Goal: Transaction & Acquisition: Purchase product/service

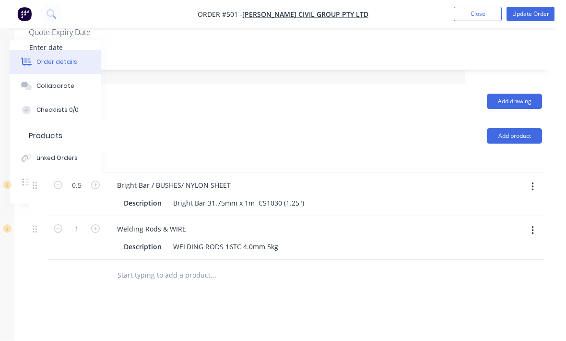
scroll to position [270, 101]
click at [483, 17] on button "Close" at bounding box center [478, 14] width 48 height 14
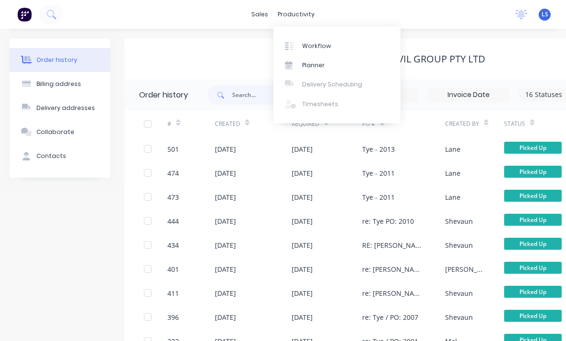
click at [318, 40] on link "Workflow" at bounding box center [337, 45] width 127 height 19
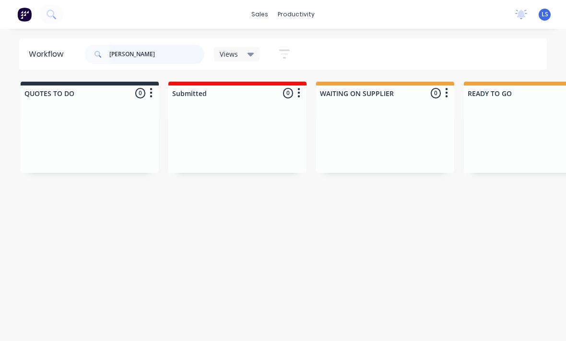
click at [156, 55] on input "[PERSON_NAME]" at bounding box center [156, 54] width 95 height 19
type input "J"
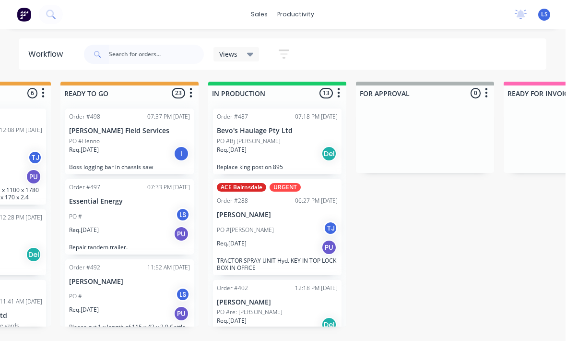
scroll to position [0, 404]
click at [117, 60] on input "text" at bounding box center [156, 54] width 95 height 19
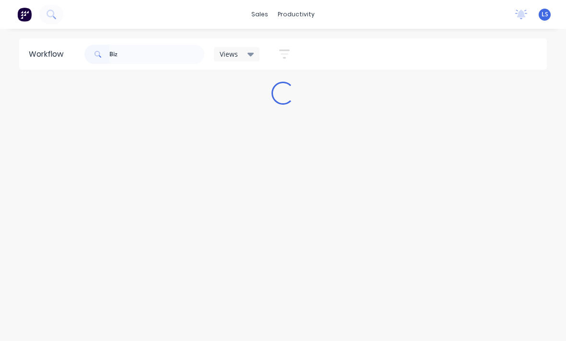
scroll to position [0, 0]
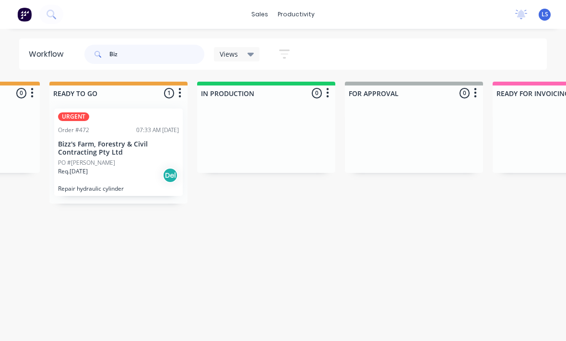
type input "Biz"
click at [59, 15] on button at bounding box center [51, 14] width 24 height 19
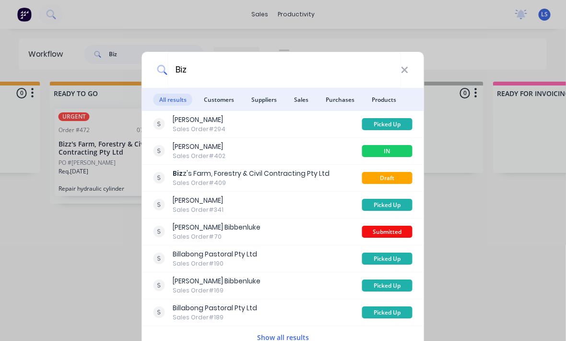
scroll to position [0, 415]
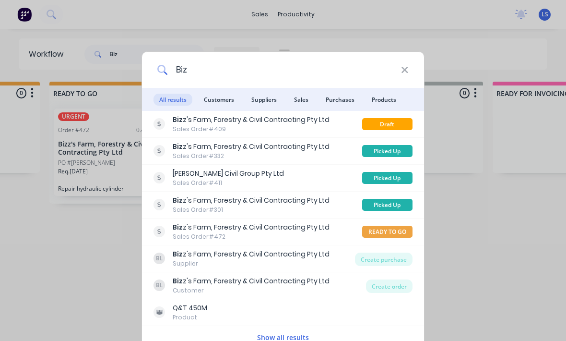
type input "Biz"
click at [385, 128] on div "Draft" at bounding box center [387, 124] width 50 height 12
click at [404, 116] on div "Biz z's Farm, Forestry & Civil Contracting Pty Ltd Sales Order #409 Draft" at bounding box center [283, 124] width 282 height 27
click at [400, 124] on div "Draft" at bounding box center [387, 124] width 50 height 12
click at [319, 121] on div "Biz z's Farm, Forestry & Civil Contracting Pty Ltd" at bounding box center [251, 120] width 157 height 10
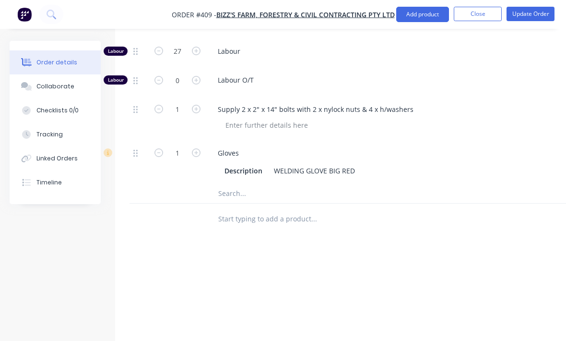
scroll to position [460, 0]
click at [299, 195] on input "text" at bounding box center [314, 192] width 192 height 19
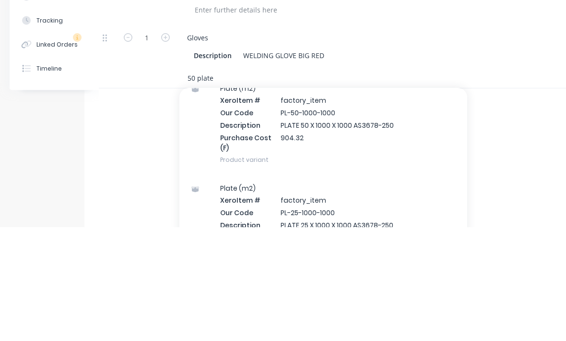
scroll to position [445, 0]
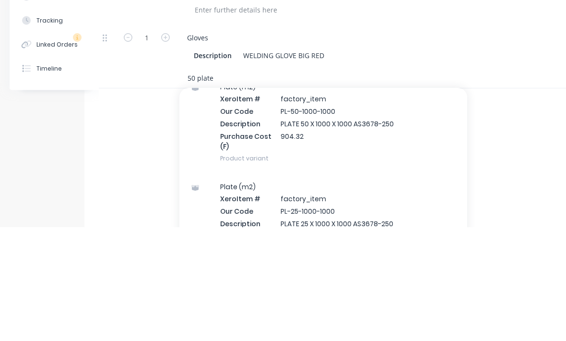
type input "50 plate"
click at [236, 187] on div "Plate (m2) Xero Item # factory_item Our Code PL-50-1000-1000 Description PLATE …" at bounding box center [323, 237] width 288 height 100
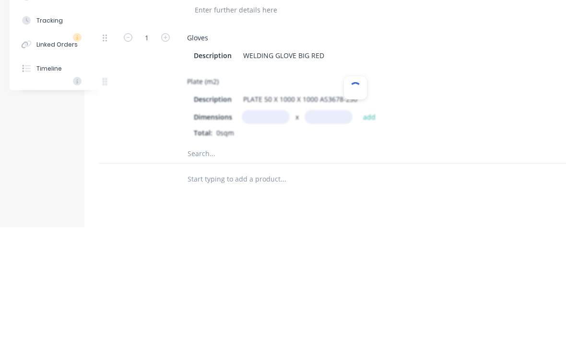
scroll to position [499, 31]
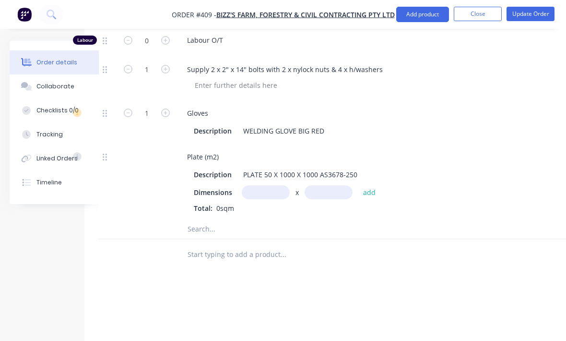
click at [271, 199] on input "text" at bounding box center [266, 192] width 48 height 14
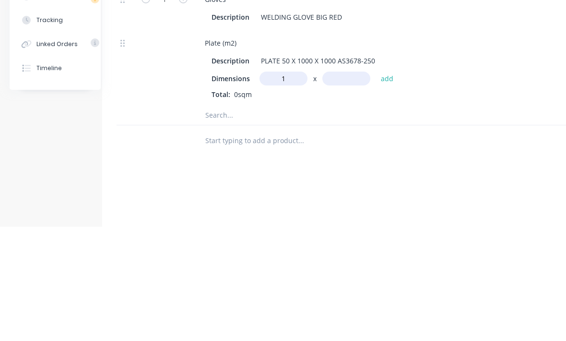
scroll to position [499, 13]
click at [336, 186] on input "text" at bounding box center [346, 193] width 48 height 14
click at [296, 186] on input "1800m" at bounding box center [283, 193] width 48 height 14
click at [346, 186] on input "text" at bounding box center [346, 193] width 48 height 14
type input "1.8m"
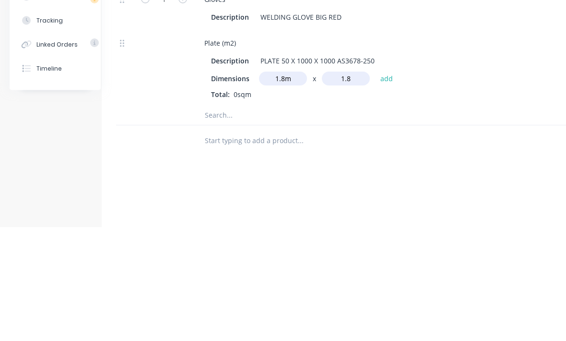
type input "1.8"
click at [386, 186] on button "add" at bounding box center [387, 192] width 23 height 13
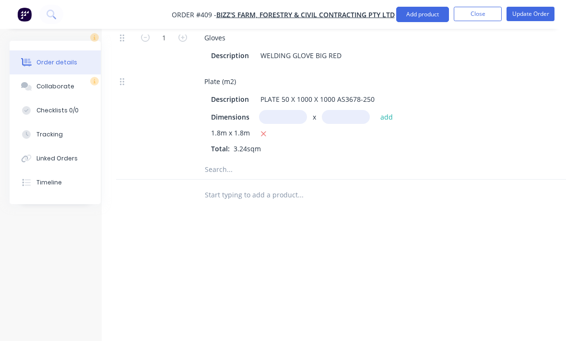
click at [243, 174] on input "text" at bounding box center [300, 169] width 192 height 19
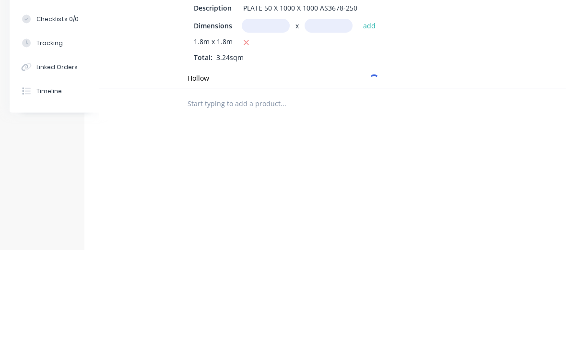
scroll to position [590, 31]
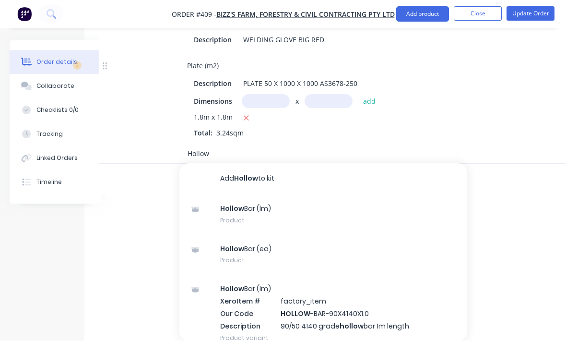
type input "Hollow"
click at [288, 216] on div "Hollow Bar (lm) Product" at bounding box center [323, 214] width 288 height 40
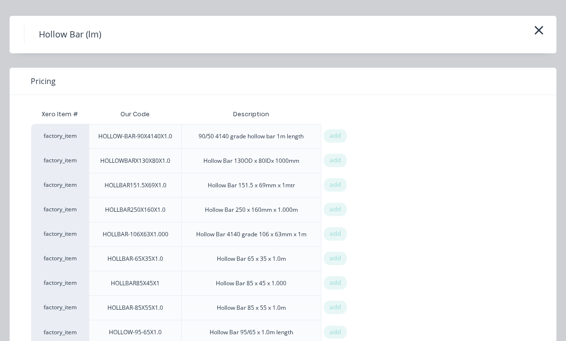
scroll to position [22, 0]
click at [339, 333] on span "add" at bounding box center [336, 333] width 12 height 10
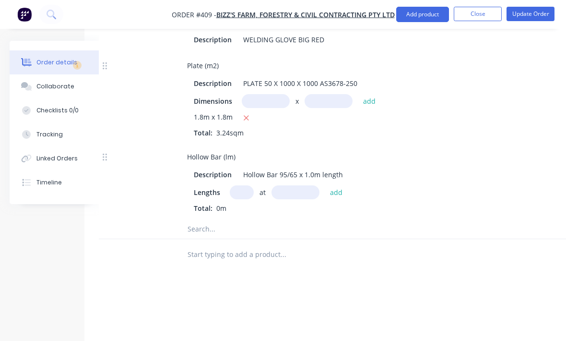
click at [248, 199] on input "text" at bounding box center [242, 192] width 24 height 14
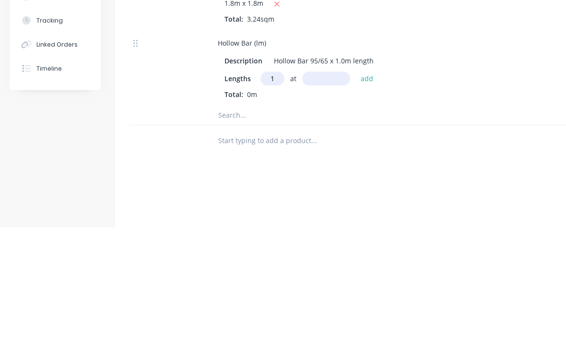
type input "1"
click at [331, 186] on input "text" at bounding box center [326, 193] width 48 height 14
type input "1000"
click at [368, 186] on button "add" at bounding box center [367, 192] width 23 height 13
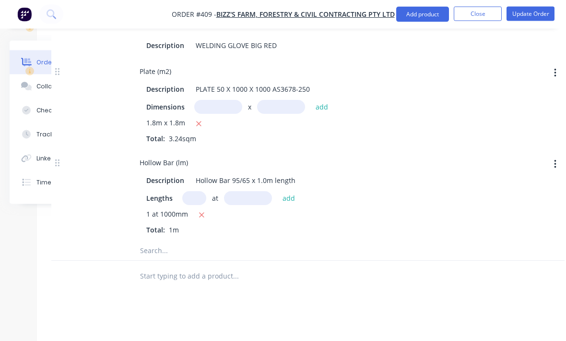
scroll to position [584, 101]
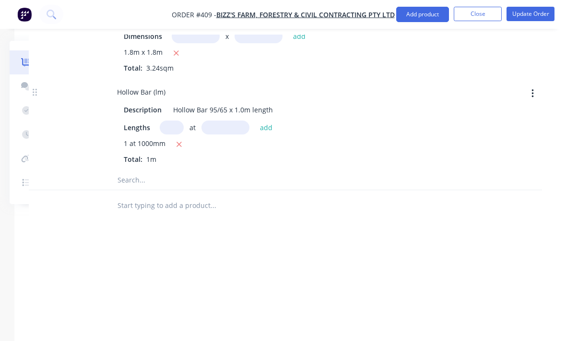
click at [194, 184] on input "text" at bounding box center [213, 179] width 192 height 19
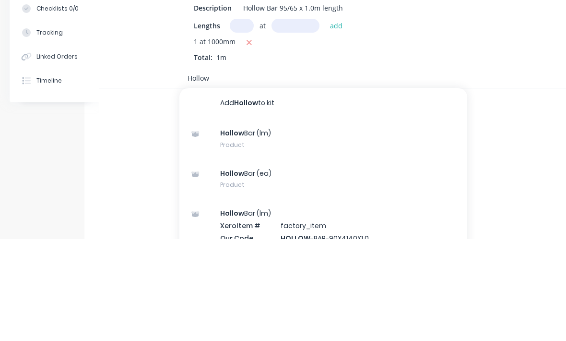
type input "Hollow"
click at [286, 220] on div "Hollow Bar (lm) Product" at bounding box center [323, 240] width 288 height 40
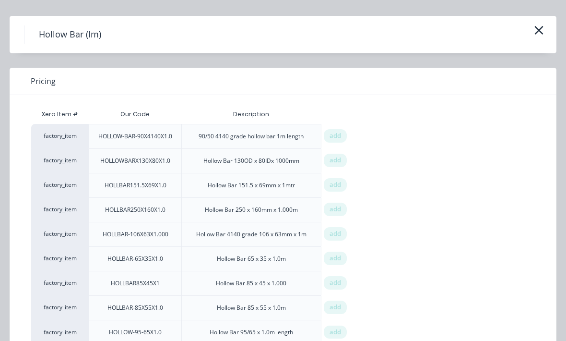
scroll to position [22, 0]
click at [331, 307] on span "add" at bounding box center [336, 308] width 12 height 10
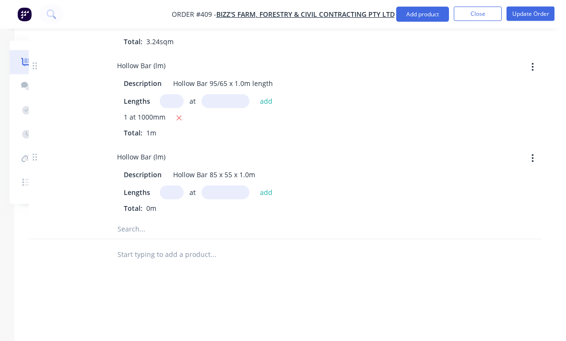
click at [541, 76] on button "button" at bounding box center [533, 67] width 23 height 17
click at [479, 138] on div "Delete" at bounding box center [499, 131] width 74 height 14
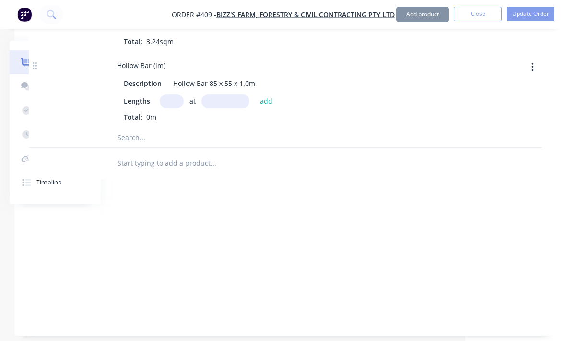
scroll to position [665, 101]
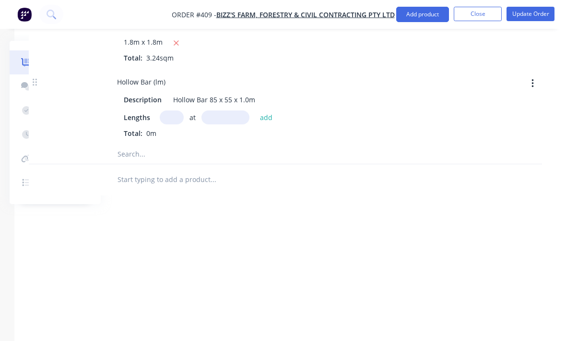
click at [167, 124] on input "text" at bounding box center [172, 117] width 24 height 14
type input "1"
click at [226, 124] on input "text" at bounding box center [226, 117] width 48 height 14
type input "1"
type input "2"
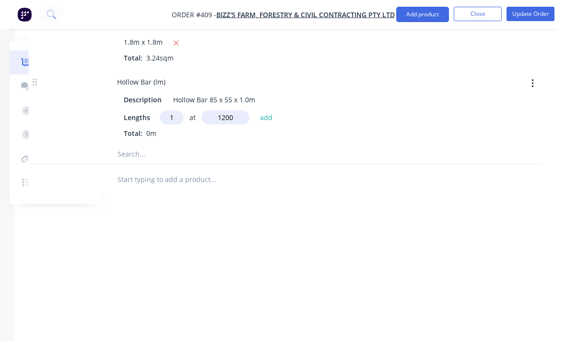
type input "1200"
click at [260, 124] on button "add" at bounding box center [266, 117] width 23 height 13
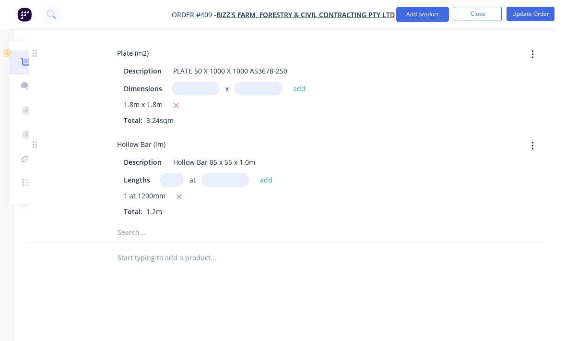
click at [176, 241] on input "text" at bounding box center [213, 232] width 192 height 19
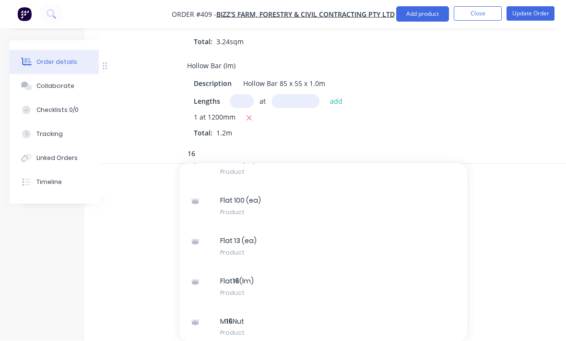
scroll to position [129, 0]
click at [275, 157] on input "16" at bounding box center [283, 153] width 192 height 19
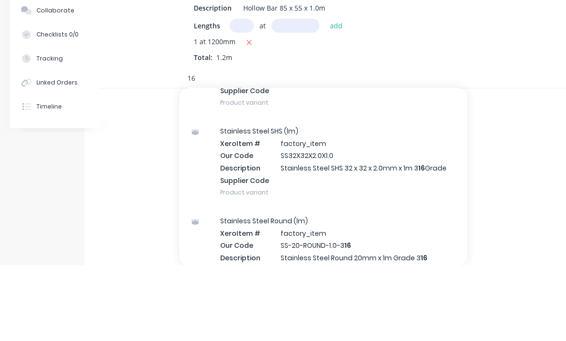
scroll to position [552, 0]
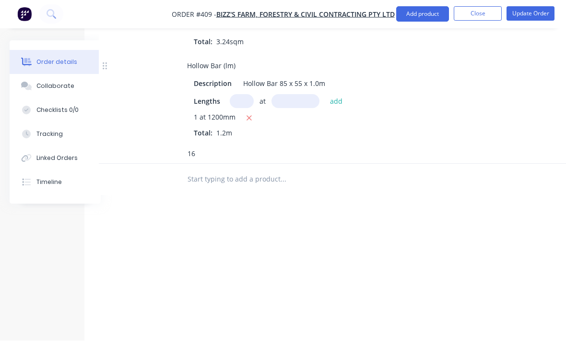
type input "16"
click at [496, 240] on div "Labour $3,780.00 Sub total $9,100.21 Margin $1,319.94 ( 24.81 %) Tax $910.02 To…" at bounding box center [528, 281] width 168 height 111
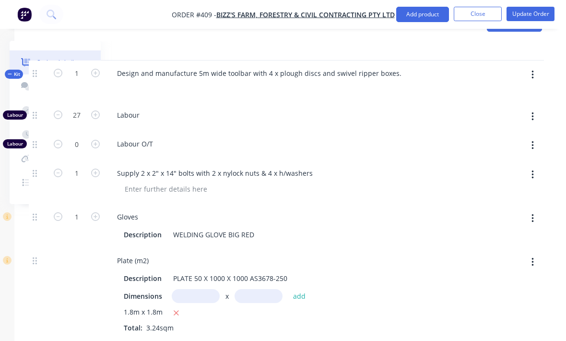
scroll to position [376, 101]
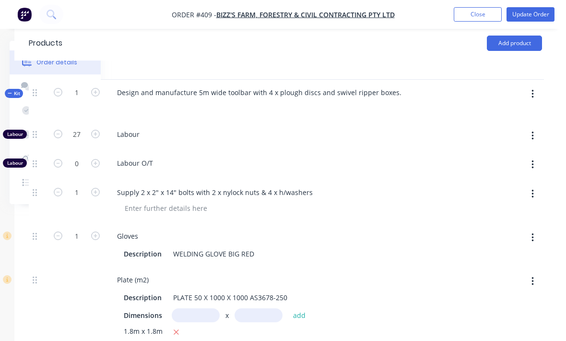
click at [530, 99] on button "button" at bounding box center [533, 93] width 23 height 17
click at [511, 126] on div "Add product to kit" at bounding box center [499, 119] width 74 height 14
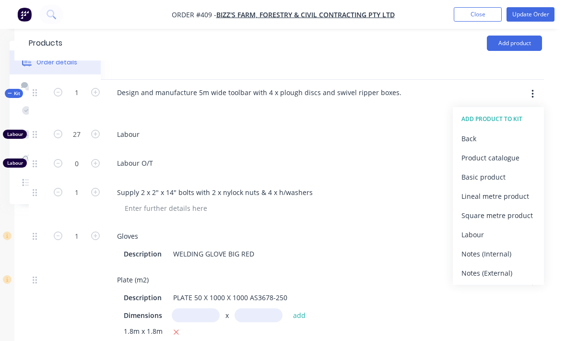
click at [504, 162] on div "Product catalogue" at bounding box center [499, 158] width 74 height 14
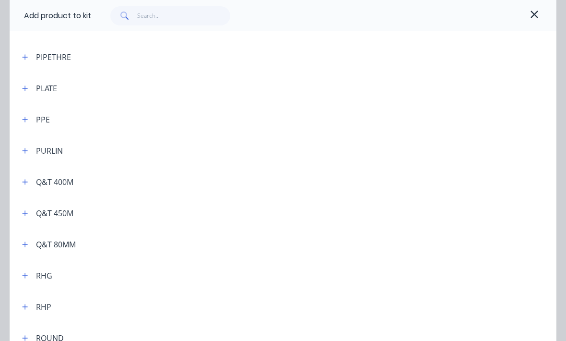
scroll to position [2373, 0]
click at [29, 245] on button "button" at bounding box center [25, 244] width 12 height 12
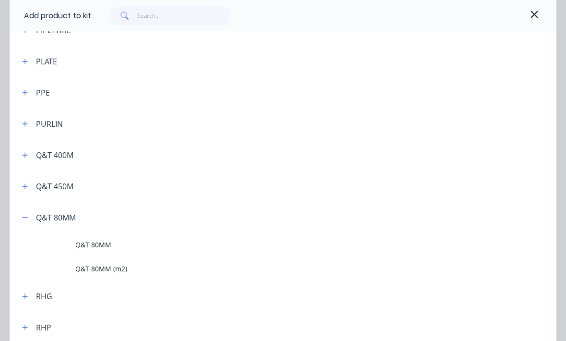
scroll to position [2407, 0]
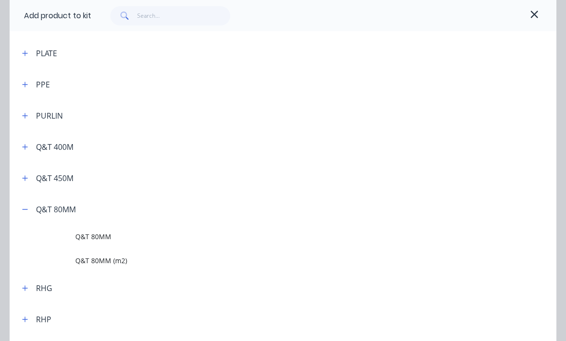
click at [138, 263] on span "Q&T 80MM (m2)" at bounding box center [267, 260] width 385 height 10
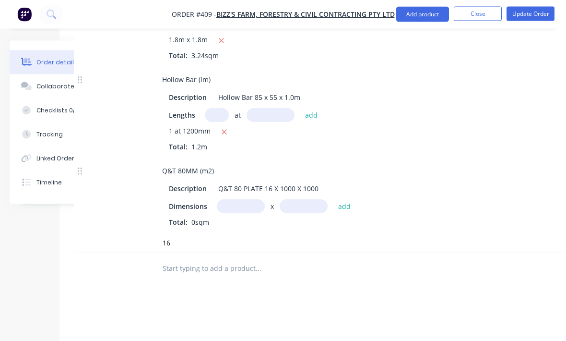
scroll to position [665, 57]
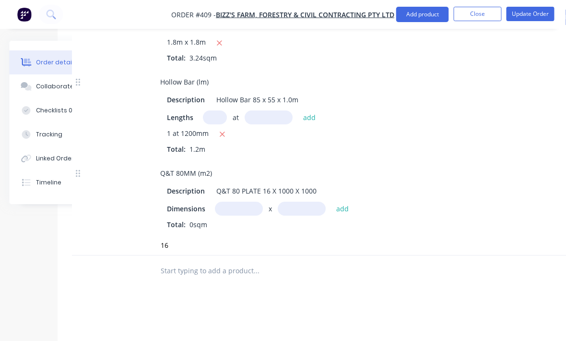
click at [241, 214] on input "text" at bounding box center [239, 209] width 48 height 14
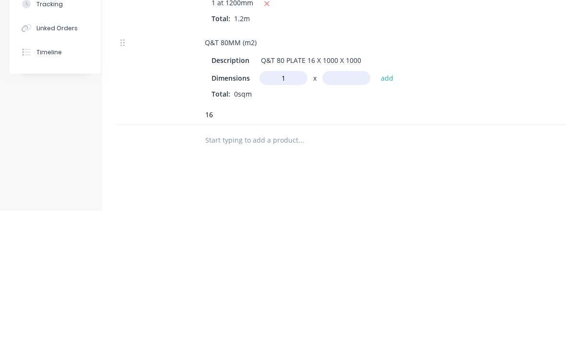
scroll to position [665, 13]
click at [357, 202] on input "text" at bounding box center [346, 209] width 48 height 14
type input "150m"
type input "600"
click at [388, 202] on button "add" at bounding box center [387, 208] width 23 height 13
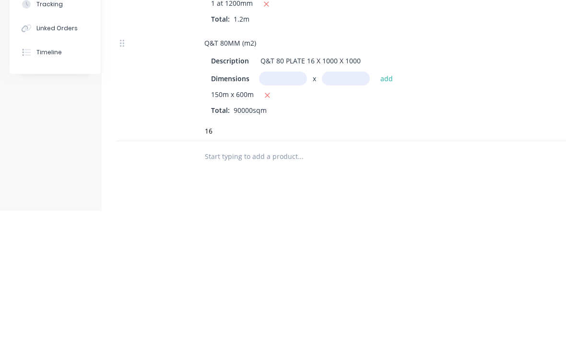
scroll to position [757, 13]
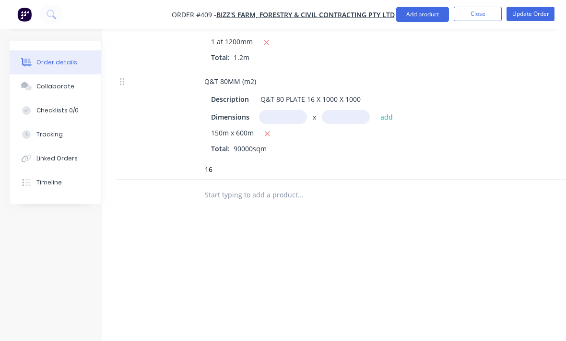
click at [266, 136] on icon "button" at bounding box center [267, 133] width 5 height 5
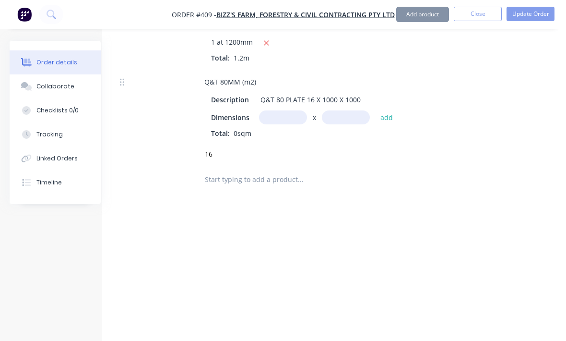
click at [284, 123] on input "text" at bounding box center [283, 117] width 48 height 14
click at [333, 124] on input "text" at bounding box center [346, 117] width 48 height 14
type input "0.15m"
type input ".6"
click at [389, 124] on button "add" at bounding box center [387, 117] width 23 height 13
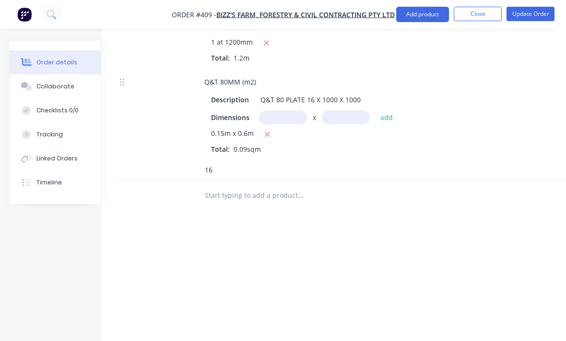
click at [261, 178] on input "16" at bounding box center [300, 169] width 192 height 19
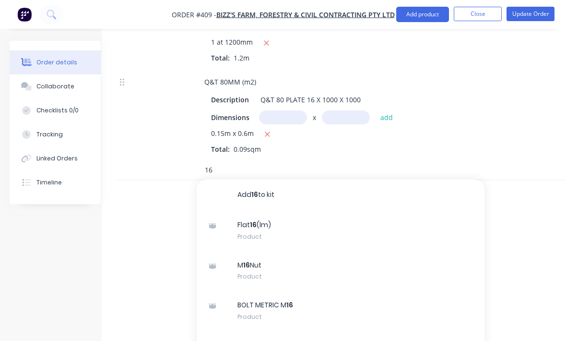
scroll to position [756, 31]
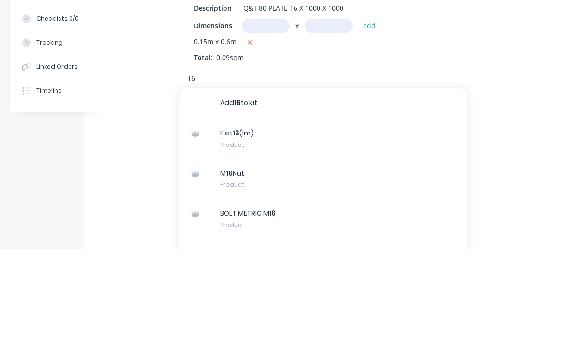
type input "1"
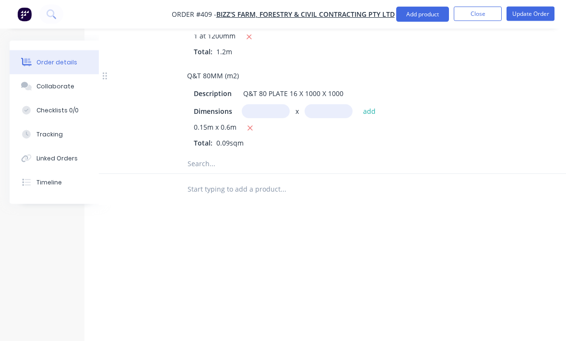
scroll to position [761, 31]
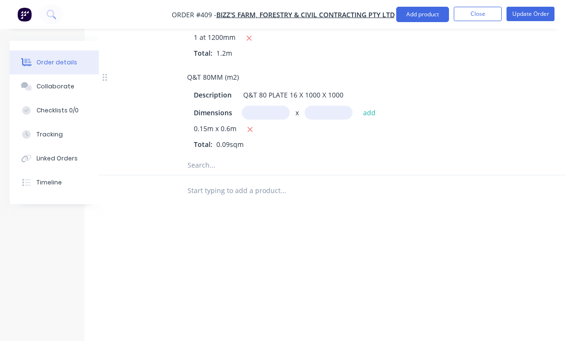
click at [297, 173] on input "text" at bounding box center [283, 164] width 192 height 19
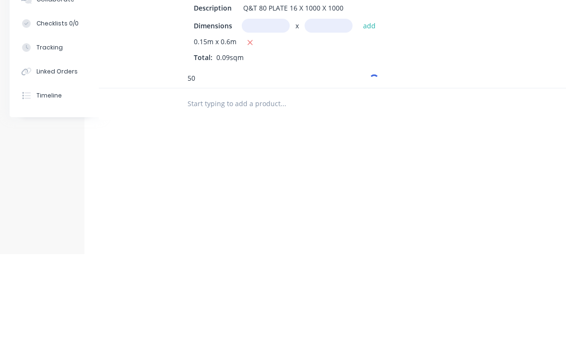
type input "5"
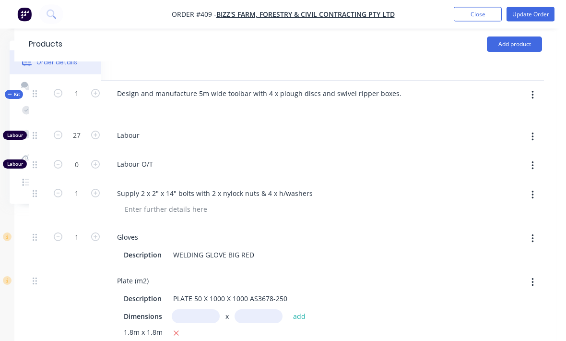
click at [519, 45] on button "Add product" at bounding box center [514, 44] width 55 height 15
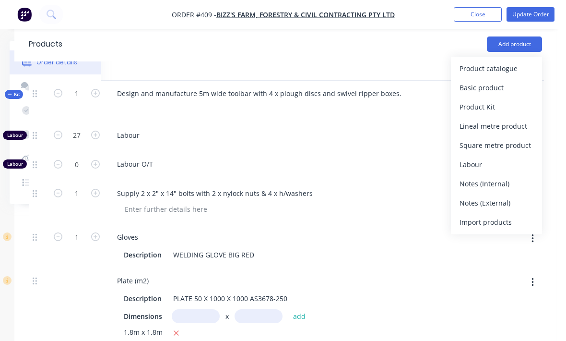
click at [512, 75] on div "Product catalogue" at bounding box center [497, 68] width 74 height 14
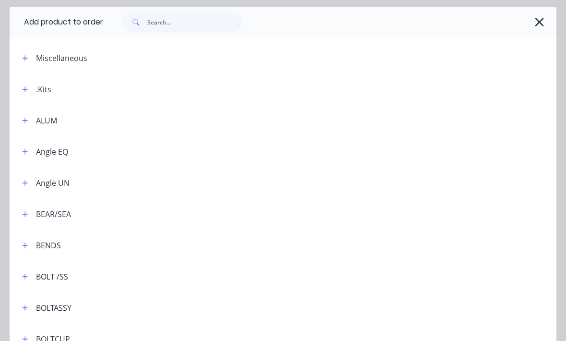
scroll to position [47, 0]
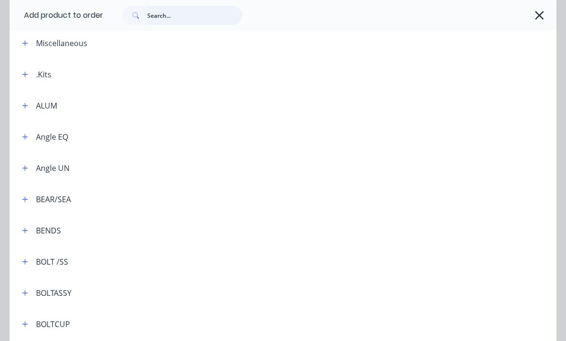
click at [160, 15] on input "text" at bounding box center [194, 15] width 95 height 19
type input "Flat"
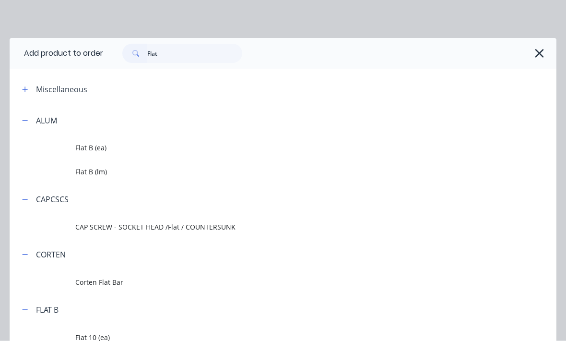
scroll to position [61, 99]
click at [110, 173] on span "Flat B (lm)" at bounding box center [267, 172] width 385 height 10
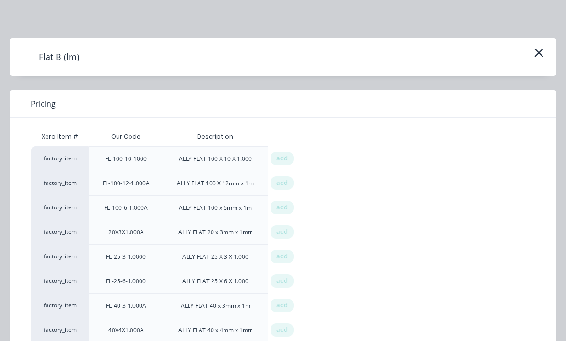
click at [520, 61] on div "Flat B (lm)" at bounding box center [283, 57] width 518 height 18
click at [536, 52] on icon "button" at bounding box center [539, 52] width 10 height 13
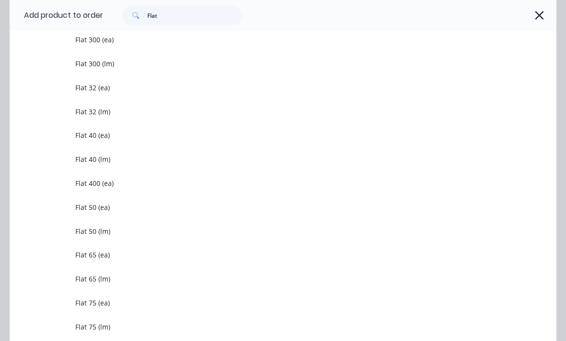
scroll to position [870, 0]
click at [117, 228] on span "Flat 50 (lm)" at bounding box center [267, 232] width 385 height 10
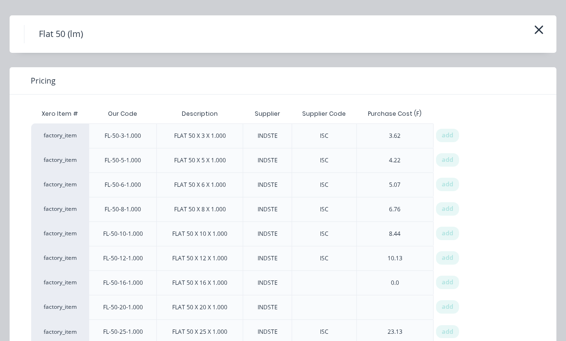
scroll to position [22, 0]
click at [449, 332] on span "add" at bounding box center [448, 333] width 12 height 10
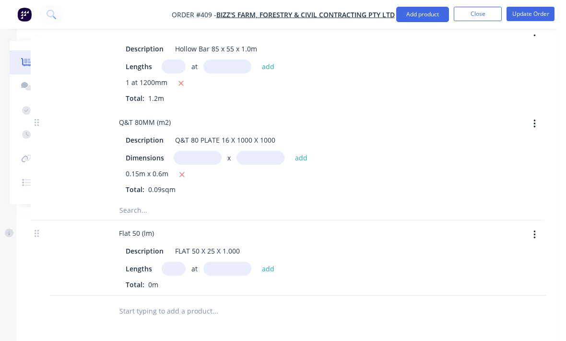
scroll to position [767, 99]
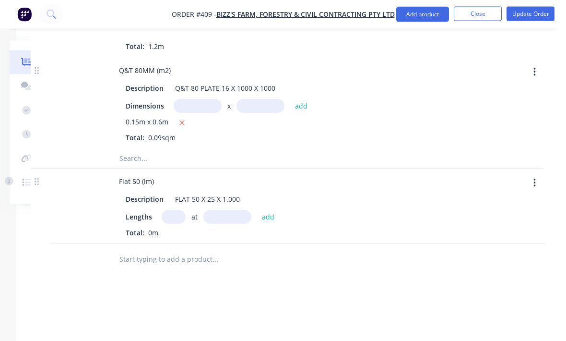
click at [536, 190] on button "button" at bounding box center [535, 183] width 23 height 17
click at [479, 269] on div "Delete" at bounding box center [501, 266] width 74 height 14
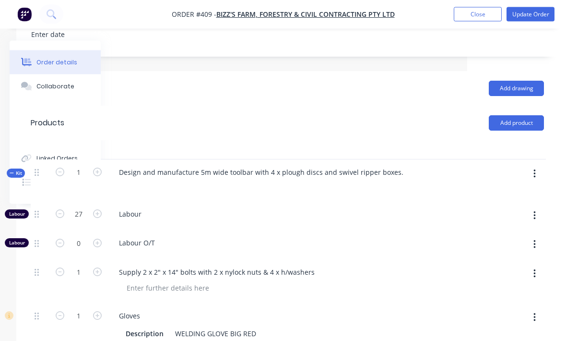
click at [531, 183] on button "button" at bounding box center [535, 174] width 23 height 17
click at [506, 205] on div "Add product to kit" at bounding box center [501, 199] width 74 height 14
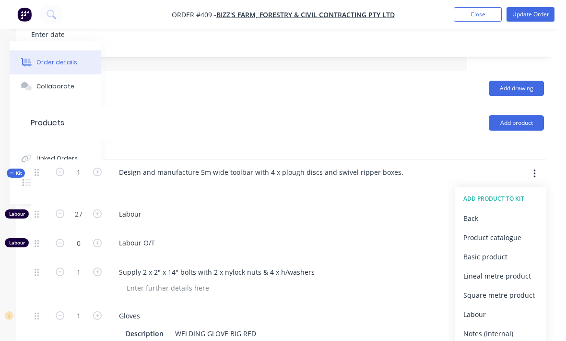
click at [515, 239] on div "Product catalogue" at bounding box center [501, 237] width 74 height 14
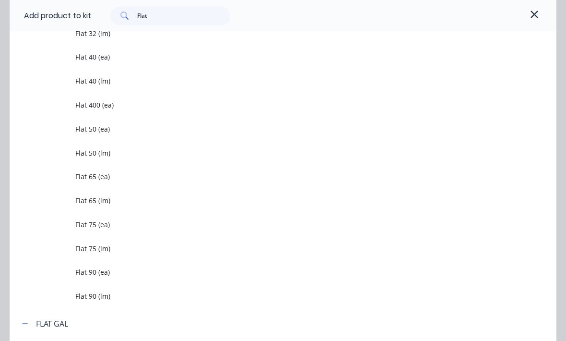
scroll to position [950, 0]
click at [119, 153] on span "Flat 50 (lm)" at bounding box center [267, 152] width 385 height 10
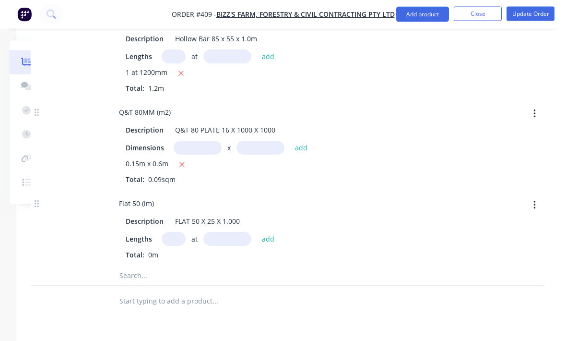
scroll to position [726, 99]
click at [172, 245] on input "text" at bounding box center [174, 239] width 24 height 14
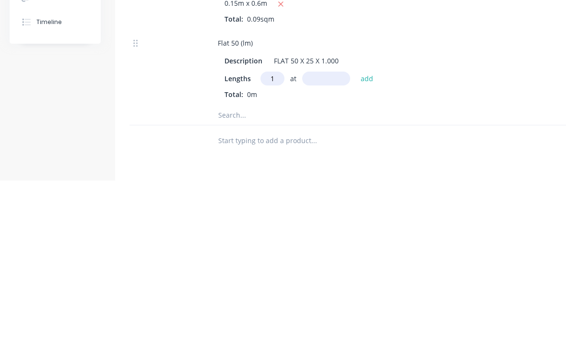
type input "1"
click at [334, 232] on input "text" at bounding box center [326, 239] width 48 height 14
type input "300"
click at [367, 232] on button "add" at bounding box center [367, 238] width 23 height 13
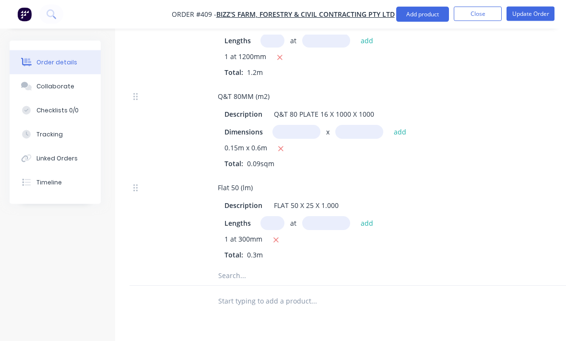
scroll to position [742, 0]
click at [259, 285] on input "text" at bounding box center [314, 275] width 192 height 19
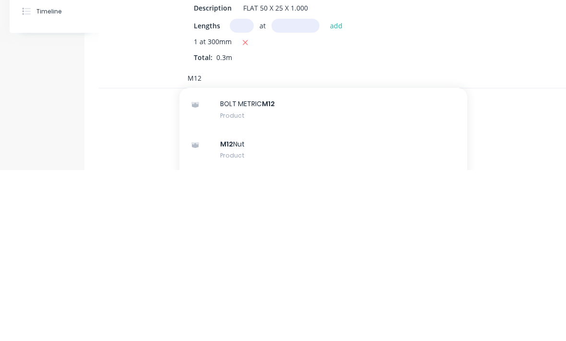
scroll to position [30, 0]
type input "M12"
click at [326, 260] on div "BOLT METRIC M12 Product" at bounding box center [323, 280] width 288 height 40
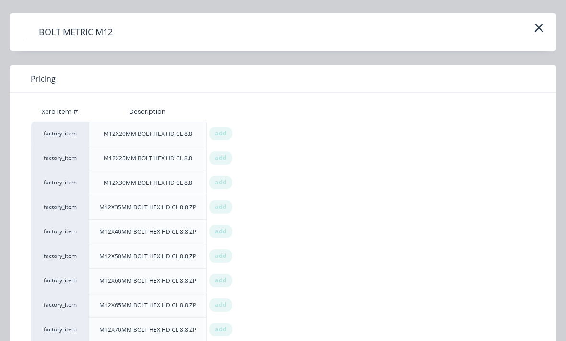
scroll to position [42, 0]
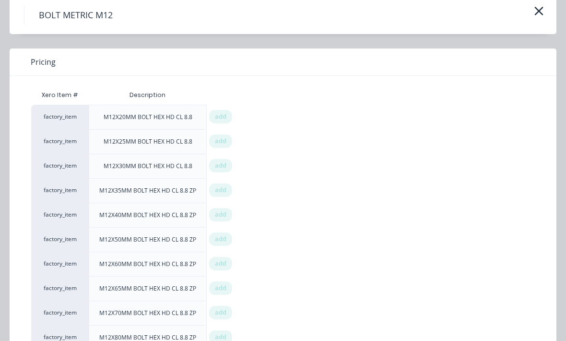
click at [223, 139] on span "add" at bounding box center [221, 141] width 12 height 10
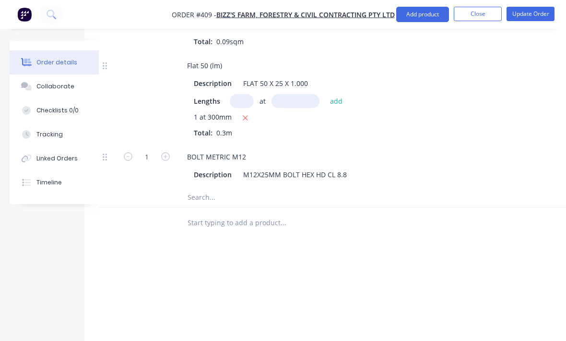
click at [166, 161] on button "button" at bounding box center [165, 156] width 12 height 10
click at [167, 163] on form "2" at bounding box center [147, 156] width 50 height 14
click at [170, 161] on button "button" at bounding box center [165, 156] width 12 height 10
type input "4"
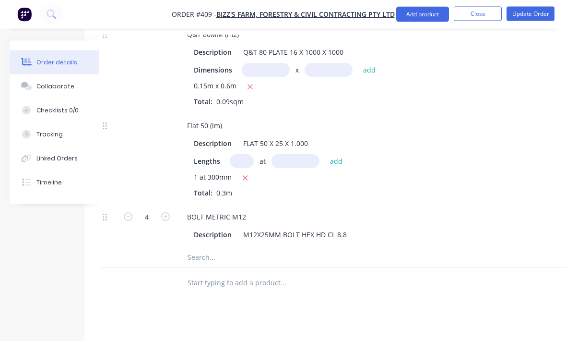
scroll to position [805, 31]
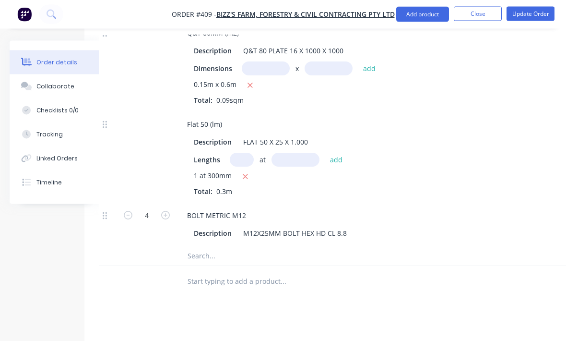
click at [238, 265] on input "text" at bounding box center [283, 256] width 192 height 19
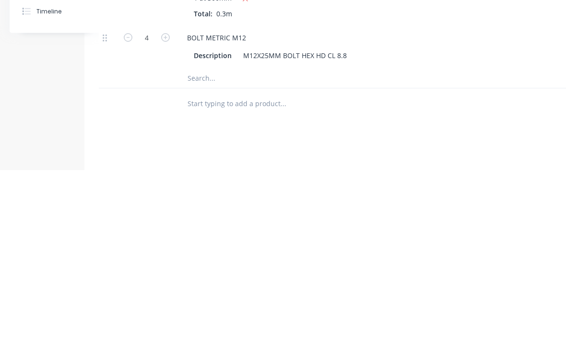
click at [466, 265] on div at bounding box center [323, 274] width 288 height 19
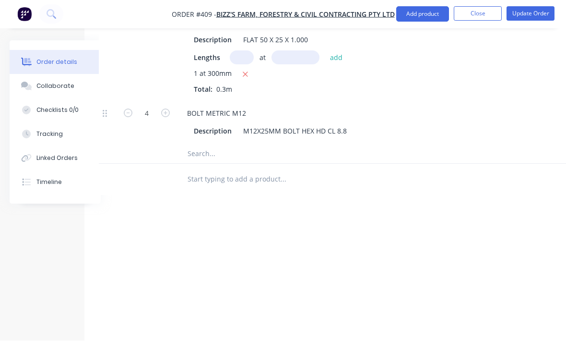
click at [324, 235] on div "Labour $3,780.00 Sub total $9,172.35 Margin $1,338.73 ( 24.83 %) Tax $917.23 To…" at bounding box center [355, 281] width 513 height 111
click at [305, 250] on div "Labour $3,780.00 Sub total $9,172.35 Margin $1,338.73 ( 24.83 %) Tax $917.23 To…" at bounding box center [355, 281] width 513 height 111
click at [197, 245] on div "Labour $3,780.00 Sub total $9,172.35 Margin $1,338.73 ( 24.83 %) Tax $917.23 To…" at bounding box center [355, 281] width 513 height 111
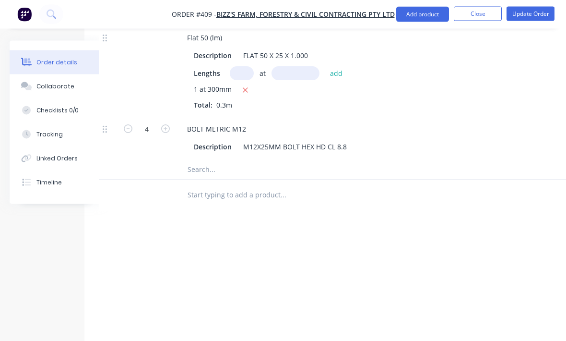
scroll to position [878, 31]
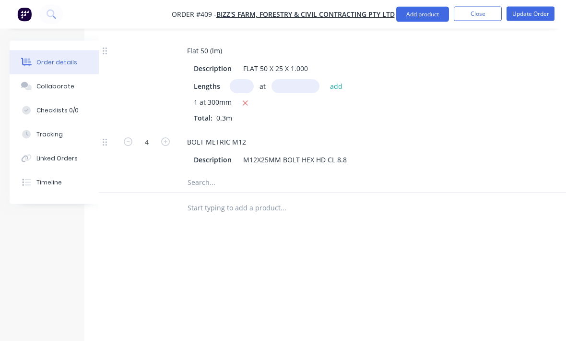
click at [235, 192] on input "text" at bounding box center [283, 182] width 192 height 19
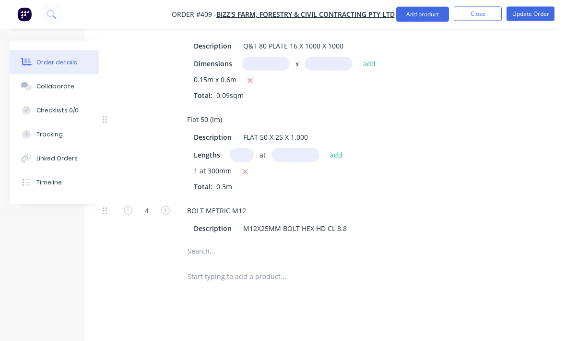
scroll to position [809, 31]
click at [237, 262] on input "text" at bounding box center [283, 251] width 192 height 19
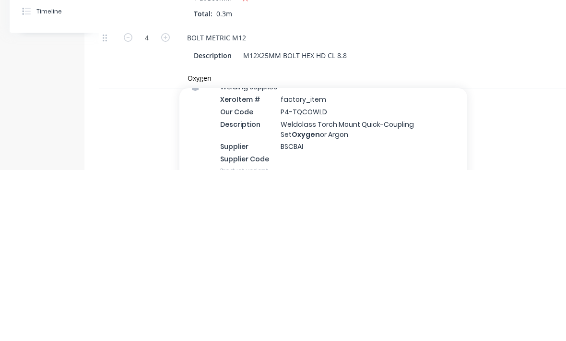
scroll to position [907, 31]
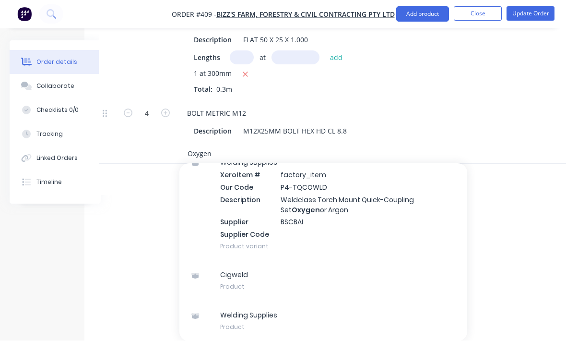
type input "Oxygen"
click at [280, 329] on div "Welding Supplies Product" at bounding box center [323, 321] width 288 height 40
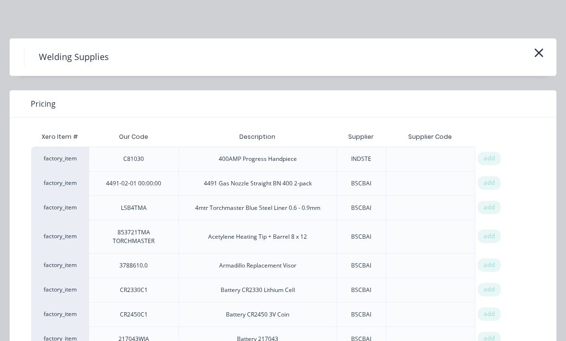
scroll to position [0, 0]
click at [544, 46] on icon "button" at bounding box center [539, 52] width 10 height 13
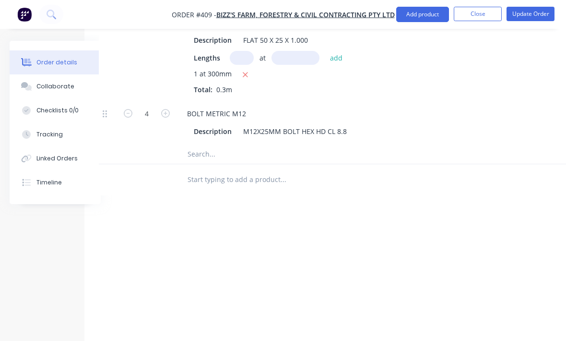
click at [281, 161] on input "text" at bounding box center [283, 153] width 192 height 19
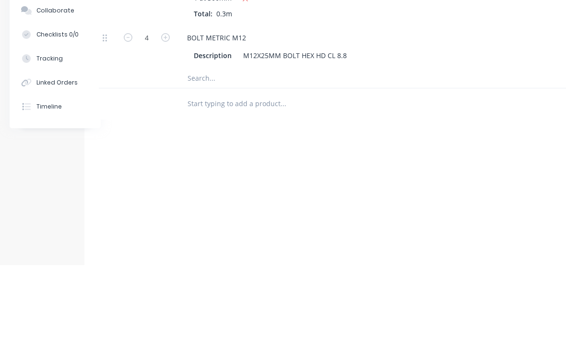
type input "O"
click at [273, 144] on input "3 x G size" at bounding box center [283, 153] width 192 height 19
click at [256, 144] on input "3 x G size" at bounding box center [283, 153] width 192 height 19
type input "3 x G size oxygen"
click at [326, 164] on button "Add 3 x G size oxygen to kit" at bounding box center [323, 179] width 288 height 31
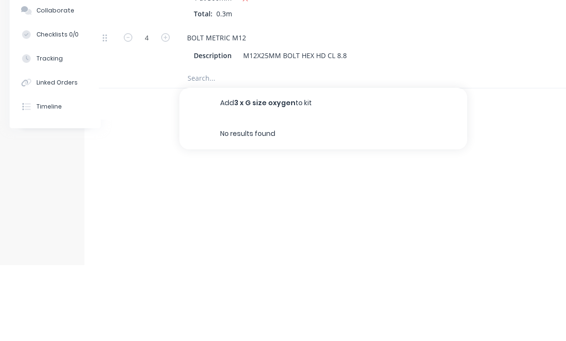
scroll to position [907, 31]
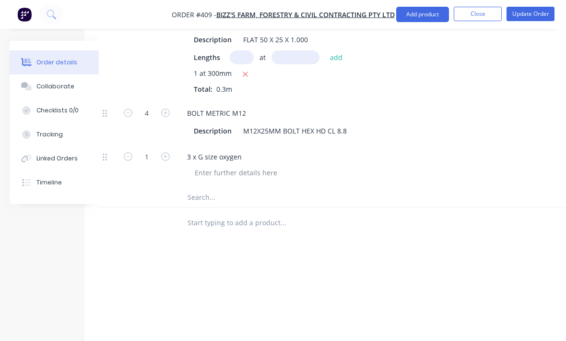
click at [231, 194] on input "text" at bounding box center [283, 197] width 192 height 19
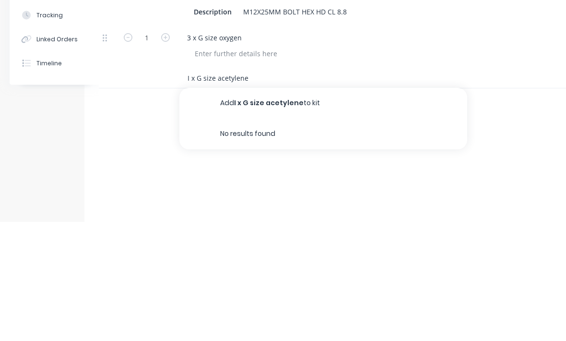
type input "I x G size acetylene"
click at [317, 207] on button "Add I x G size acetylene to kit" at bounding box center [323, 222] width 288 height 31
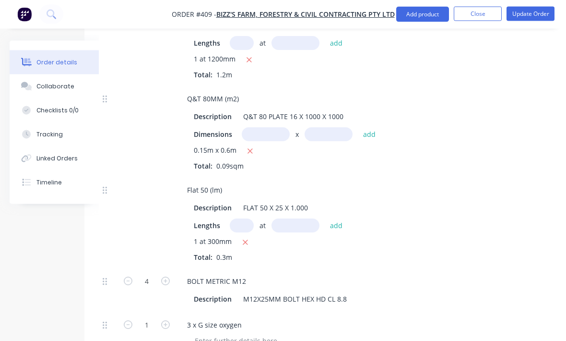
scroll to position [738, 31]
click at [60, 137] on div "Tracking" at bounding box center [49, 134] width 26 height 9
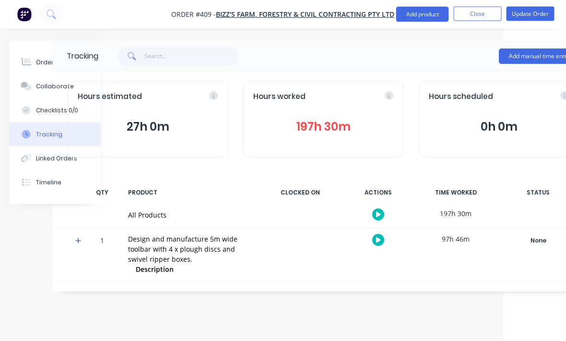
scroll to position [0, 63]
click at [536, 57] on button "Add manual time entry" at bounding box center [539, 56] width 81 height 15
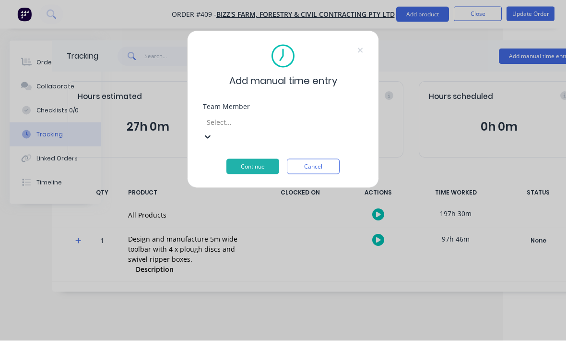
scroll to position [67, 0]
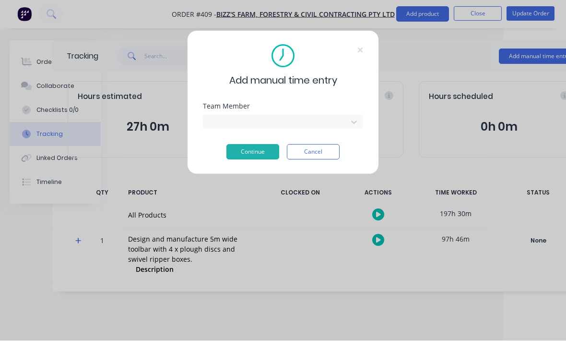
click at [258, 158] on button "Continue" at bounding box center [252, 151] width 53 height 15
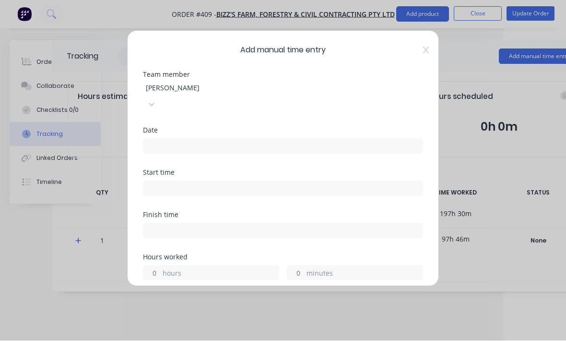
click at [297, 139] on input at bounding box center [282, 146] width 279 height 14
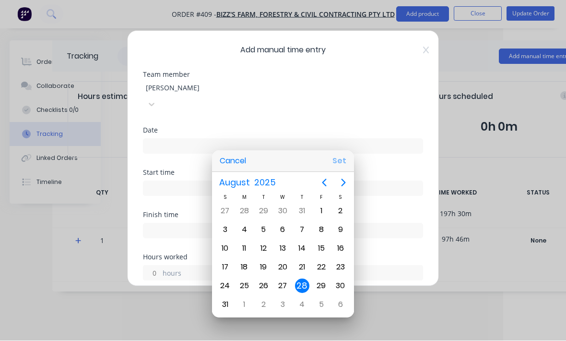
click at [341, 170] on button "Set" at bounding box center [340, 161] width 22 height 17
type input "[DATE]"
click at [278, 181] on input at bounding box center [282, 188] width 279 height 14
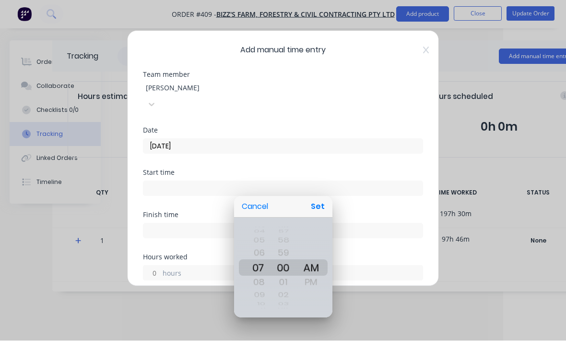
click at [323, 215] on button "Set" at bounding box center [318, 206] width 22 height 17
type input "07:00 AM"
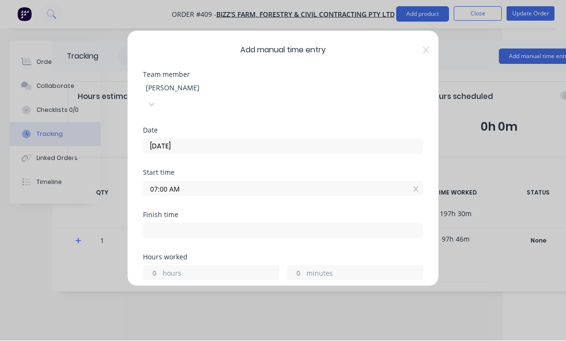
click at [216, 268] on label "hours" at bounding box center [221, 274] width 116 height 12
click at [160, 266] on input "hours" at bounding box center [151, 273] width 17 height 14
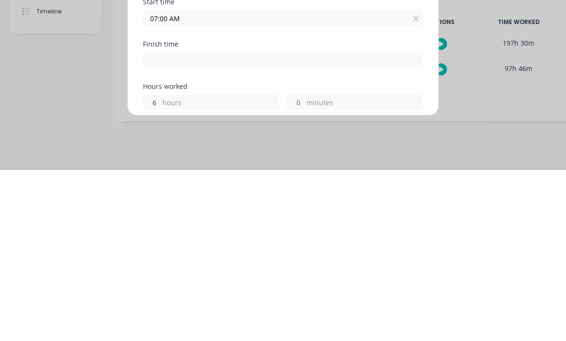
type input "6"
click at [357, 268] on label "minutes" at bounding box center [365, 274] width 116 height 12
click at [304, 266] on input "minutes" at bounding box center [295, 273] width 17 height 14
type input "01:00 PM"
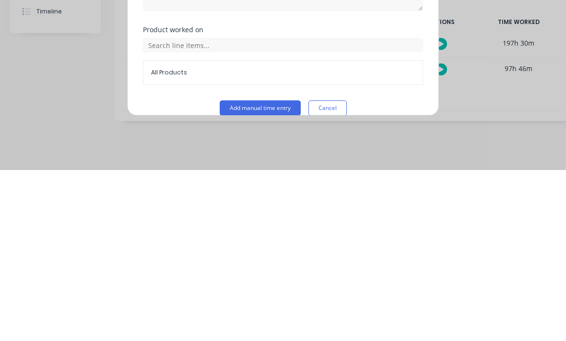
scroll to position [259, 0]
type input "15"
click at [281, 272] on button "Add manual time entry" at bounding box center [260, 279] width 81 height 15
type input "01:15 PM"
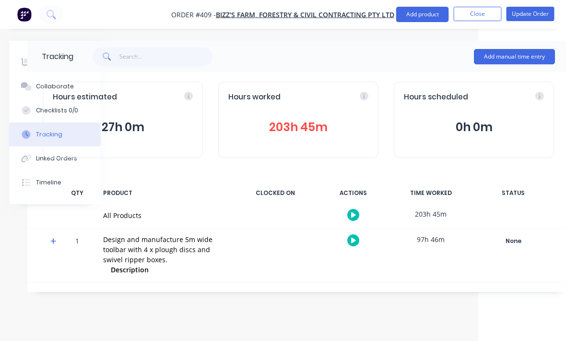
scroll to position [0, 88]
click at [520, 58] on button "Add manual time entry" at bounding box center [514, 56] width 81 height 15
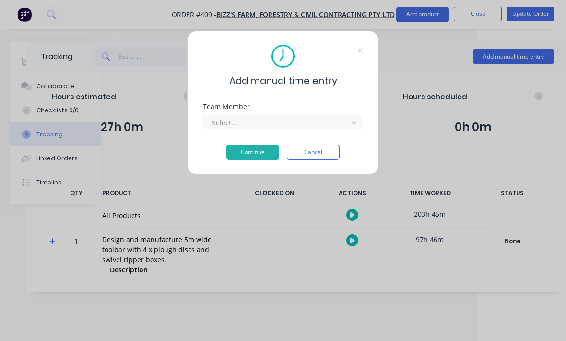
click at [285, 126] on div at bounding box center [276, 123] width 131 height 12
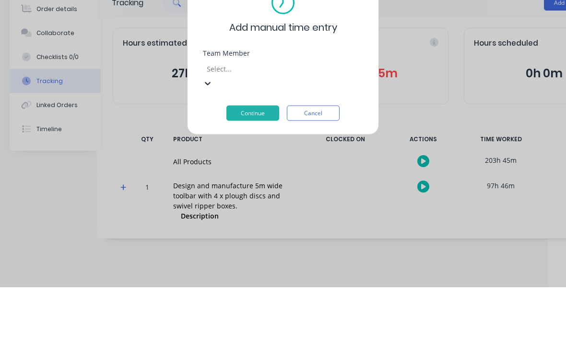
scroll to position [63, 0]
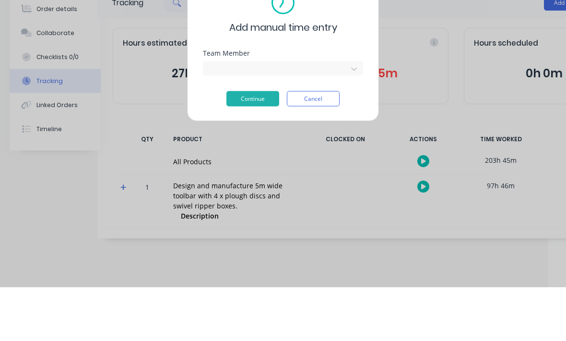
scroll to position [32, 18]
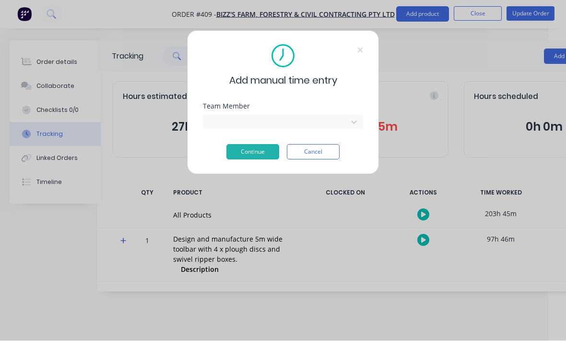
click at [272, 153] on button "Continue" at bounding box center [252, 151] width 53 height 15
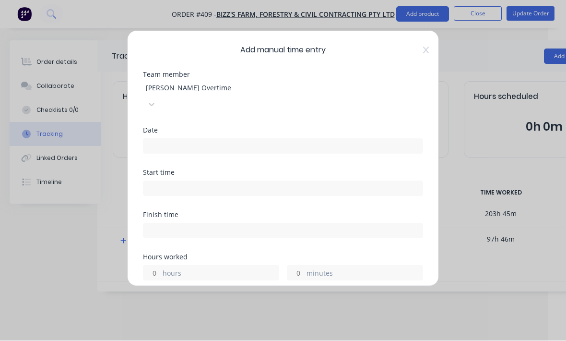
click at [255, 139] on input at bounding box center [282, 146] width 279 height 14
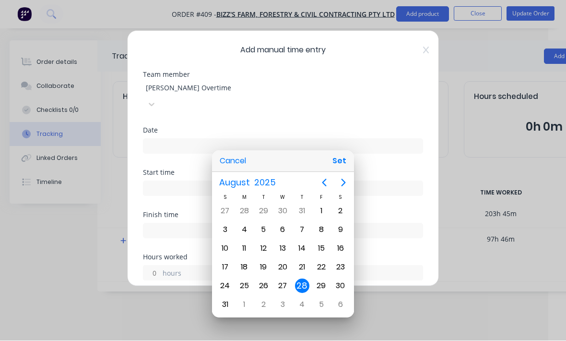
click at [343, 163] on button "Set" at bounding box center [340, 161] width 22 height 17
type input "[DATE]"
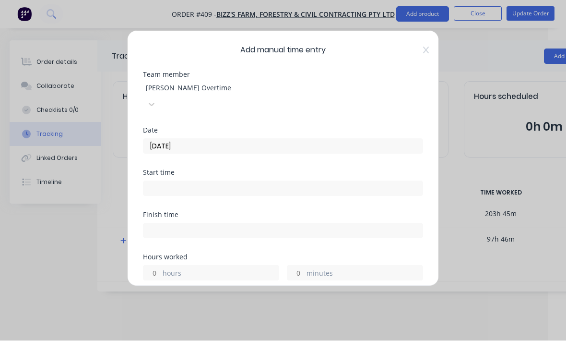
click at [250, 181] on input at bounding box center [282, 188] width 279 height 14
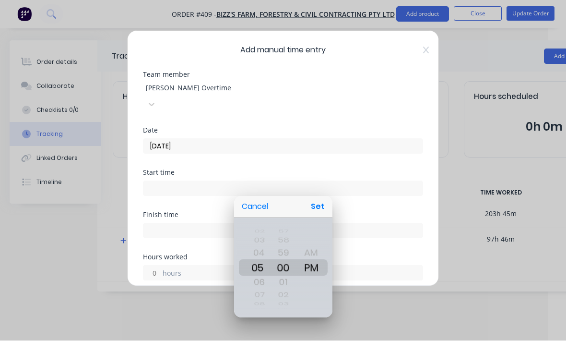
click at [327, 202] on button "Set" at bounding box center [318, 206] width 22 height 17
type input "05:00 PM"
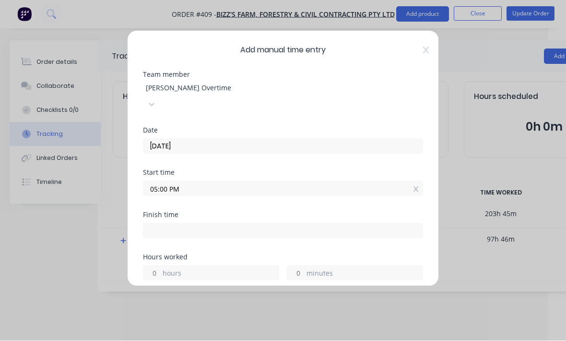
click at [170, 224] on input at bounding box center [282, 231] width 279 height 14
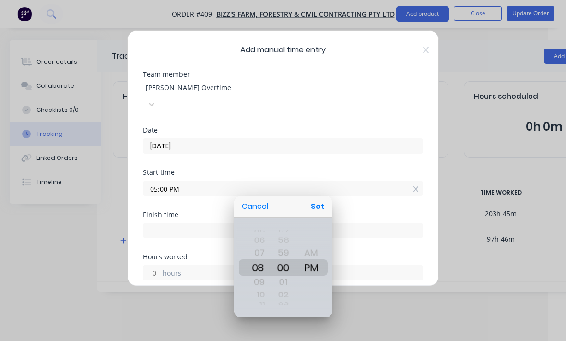
click at [319, 210] on button "Set" at bounding box center [318, 206] width 22 height 17
type input "08:00 PM"
type input "3"
type input "0"
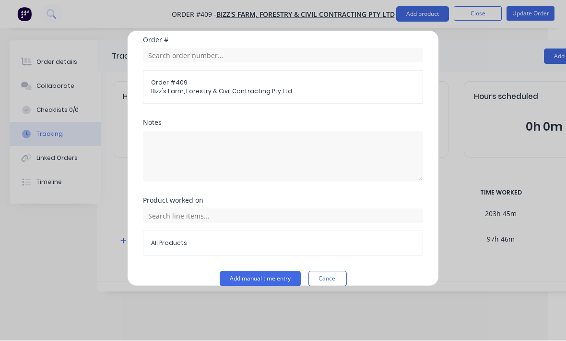
scroll to position [259, 0]
click at [242, 272] on button "Add manual time entry" at bounding box center [260, 279] width 81 height 15
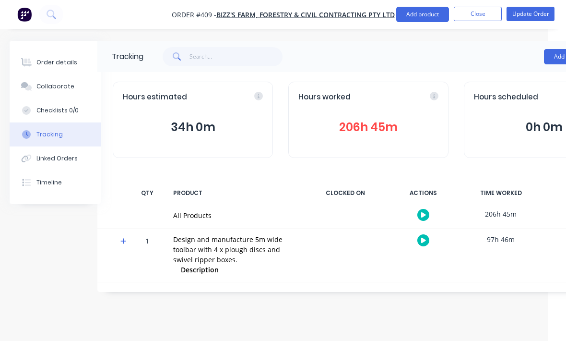
click at [328, 118] on button "206h 45m" at bounding box center [368, 127] width 140 height 18
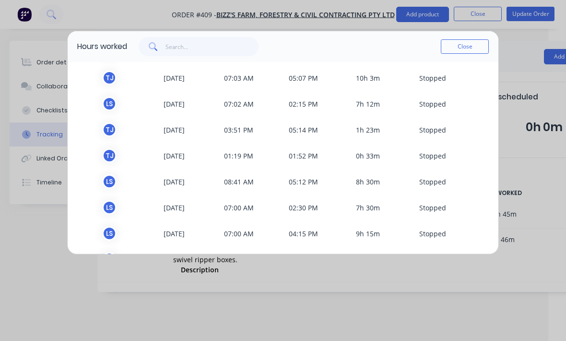
scroll to position [0, 0]
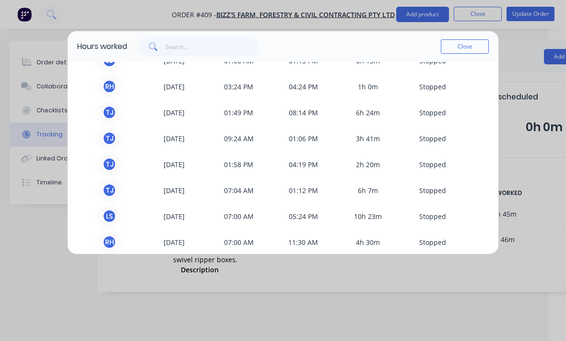
click at [468, 40] on button "Close" at bounding box center [465, 46] width 48 height 14
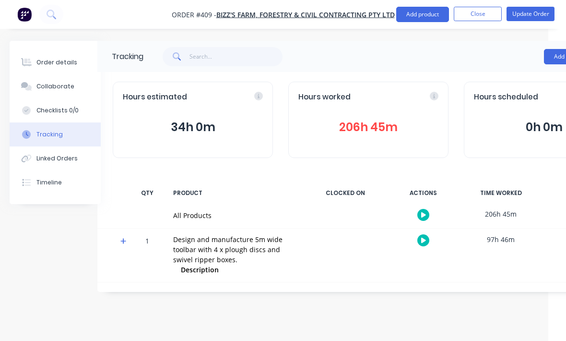
click at [33, 65] on div at bounding box center [26, 62] width 14 height 9
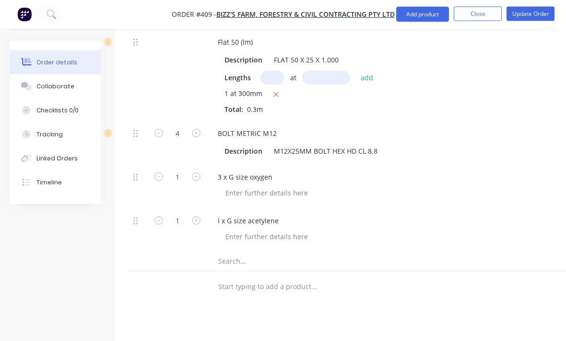
scroll to position [889, 0]
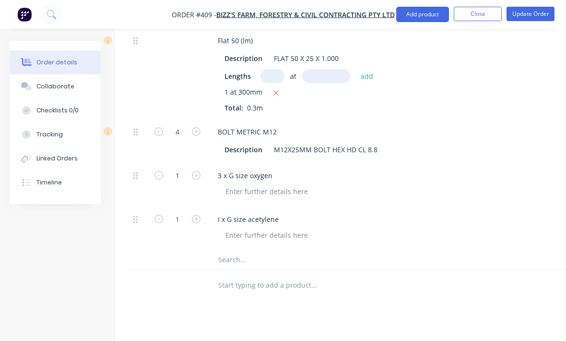
click at [243, 257] on input "text" at bounding box center [314, 259] width 192 height 19
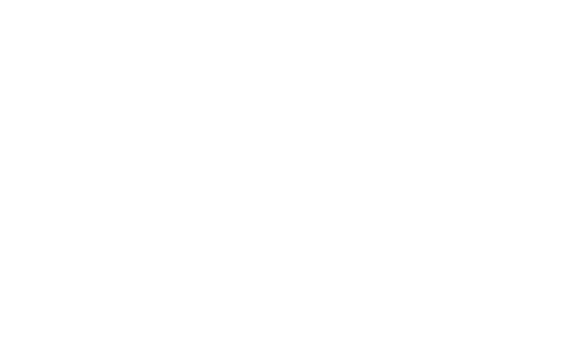
scroll to position [244, 101]
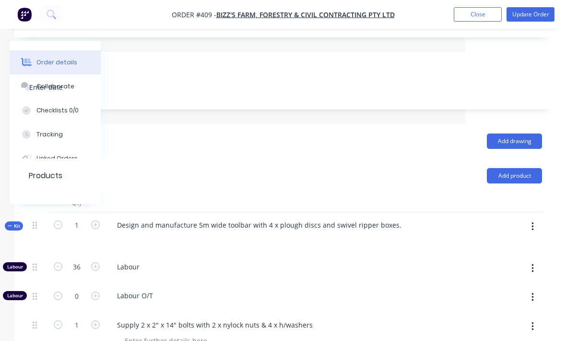
click at [538, 228] on button "button" at bounding box center [533, 226] width 23 height 17
click at [513, 255] on div "Add product to kit" at bounding box center [499, 252] width 74 height 14
click at [509, 297] on div "Product catalogue" at bounding box center [499, 290] width 74 height 14
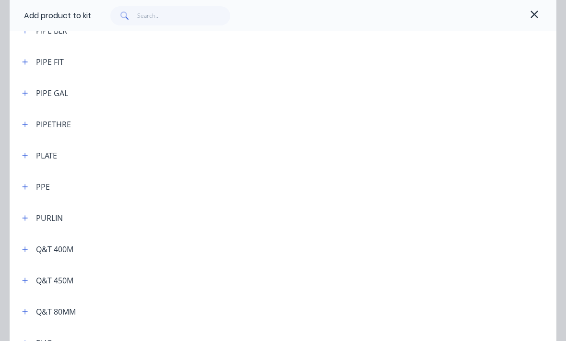
scroll to position [2306, 0]
click at [30, 312] on button "button" at bounding box center [25, 310] width 12 height 12
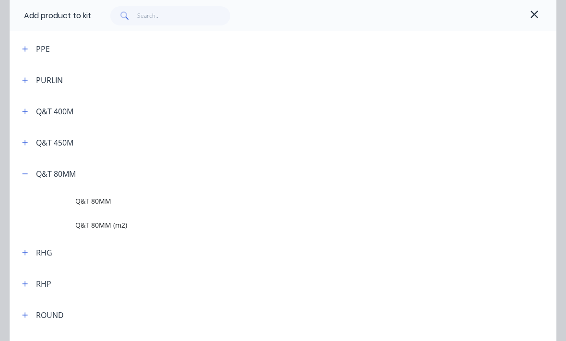
scroll to position [2444, 0]
click at [124, 219] on span "Q&T 80MM (m2)" at bounding box center [267, 223] width 385 height 10
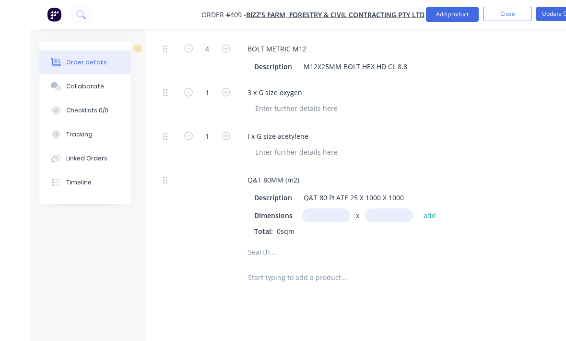
scroll to position [1070, 0]
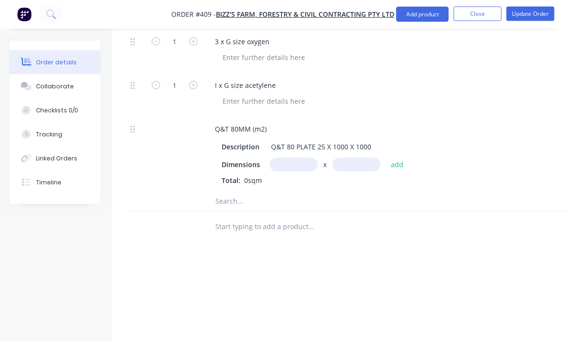
click at [303, 169] on input "text" at bounding box center [294, 165] width 48 height 14
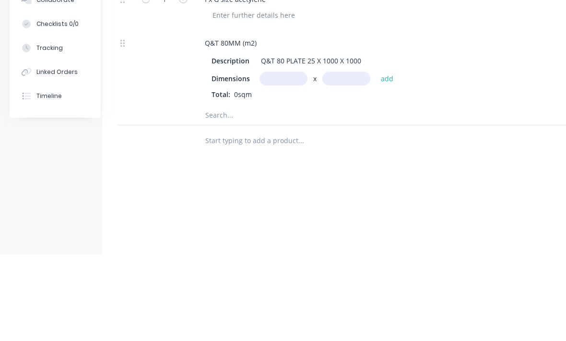
type input "2"
click at [340, 158] on input "text" at bounding box center [346, 165] width 48 height 14
click at [298, 158] on input "300m" at bounding box center [283, 165] width 48 height 14
click at [335, 158] on input "text" at bounding box center [346, 165] width 48 height 14
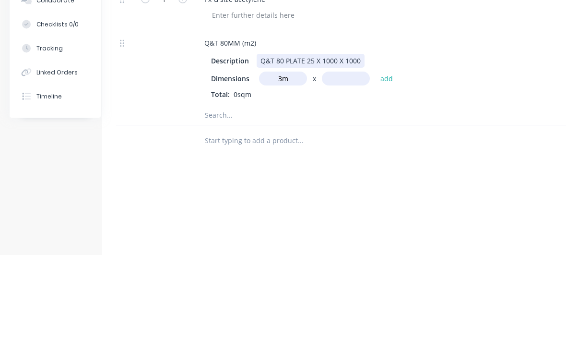
click at [286, 140] on div "Q&T 80 PLATE 25 X 1000 X 1000" at bounding box center [311, 147] width 108 height 14
click at [281, 158] on input "3m" at bounding box center [283, 165] width 48 height 14
type input "3"
click at [257, 192] on input "text" at bounding box center [300, 201] width 192 height 19
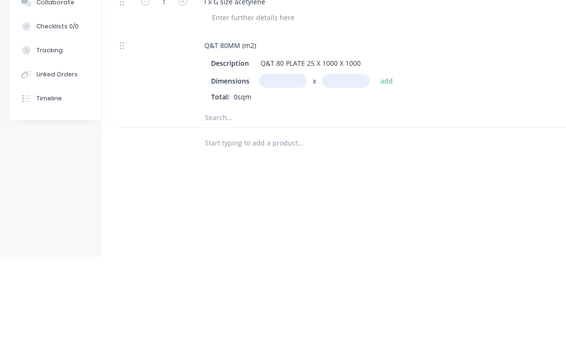
click at [288, 158] on input "text" at bounding box center [283, 165] width 48 height 14
click at [351, 140] on div "Q&T 80 PLATE 25 X 1000 X 1000" at bounding box center [311, 147] width 108 height 14
type input "0.3m"
click at [359, 158] on input "text" at bounding box center [346, 165] width 48 height 14
type input ".6"
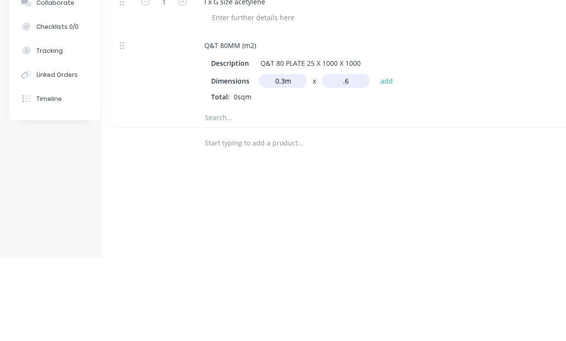
click at [388, 158] on button "add" at bounding box center [387, 164] width 23 height 13
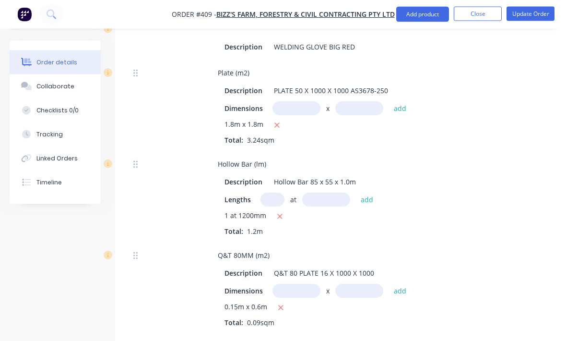
scroll to position [583, 0]
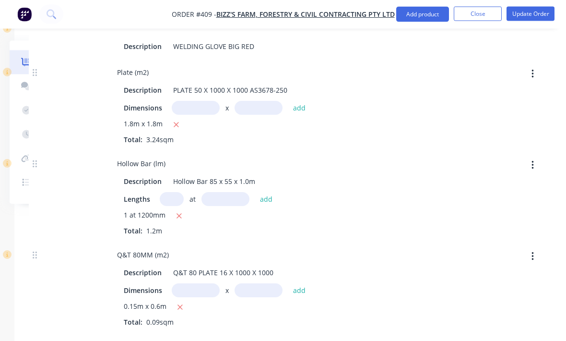
click at [526, 174] on button "button" at bounding box center [533, 165] width 23 height 17
click at [476, 235] on div "Delete" at bounding box center [499, 229] width 74 height 14
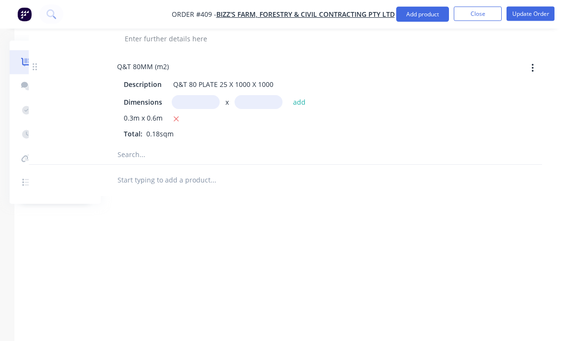
click at [255, 162] on input "text" at bounding box center [213, 154] width 192 height 19
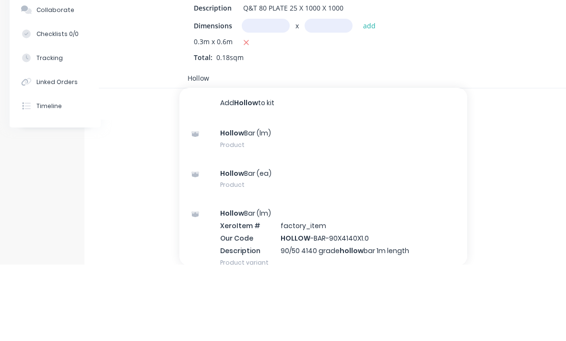
scroll to position [25, 0]
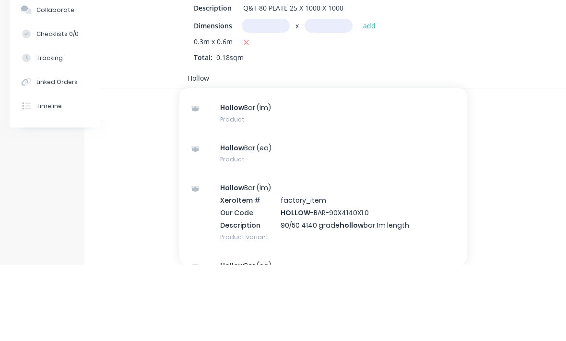
type input "Hollow"
click at [309, 170] on div "Hollow Bar (lm) Product" at bounding box center [323, 190] width 288 height 40
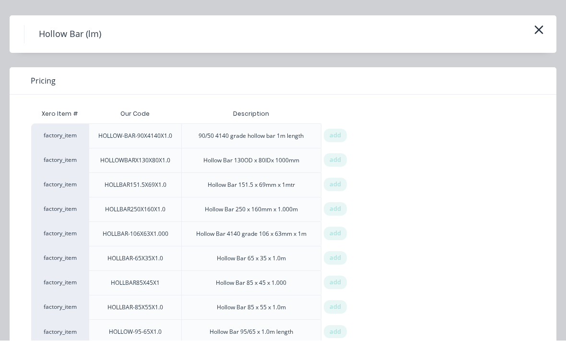
scroll to position [22, 0]
click at [339, 333] on span "add" at bounding box center [336, 333] width 12 height 10
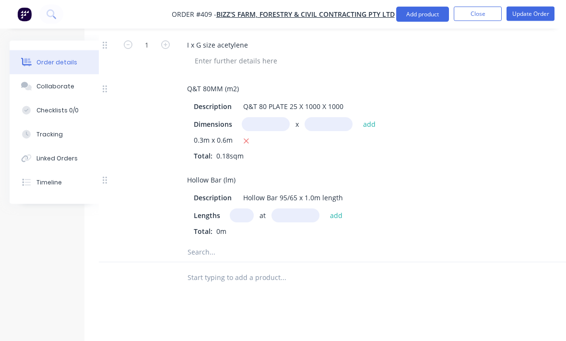
scroll to position [971, 31]
click at [245, 222] on input "text" at bounding box center [242, 216] width 24 height 14
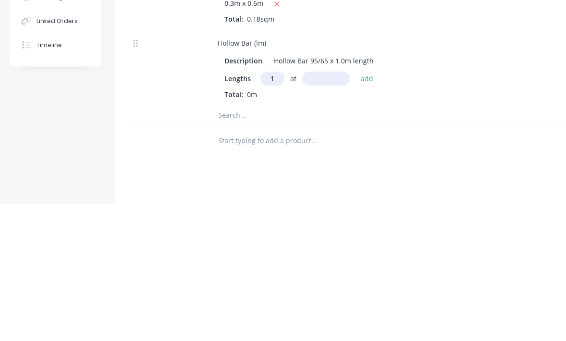
type input "1"
click at [331, 209] on input "text" at bounding box center [326, 216] width 48 height 14
type input "1200"
click at [374, 210] on button "add" at bounding box center [367, 216] width 23 height 13
click at [276, 259] on input "text" at bounding box center [314, 268] width 192 height 19
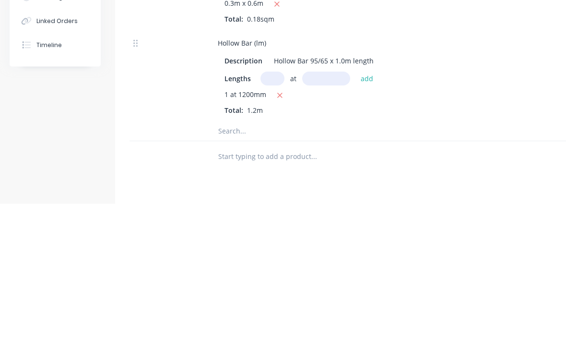
scroll to position [1085, 0]
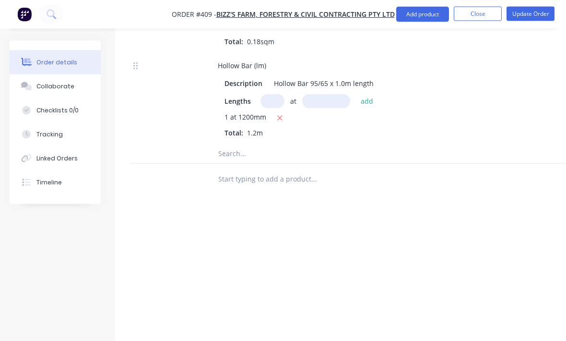
type input "2"
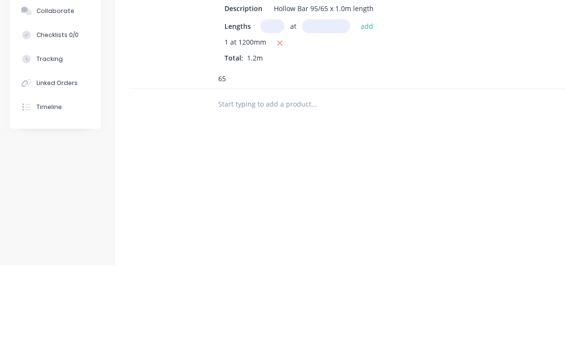
type input "6"
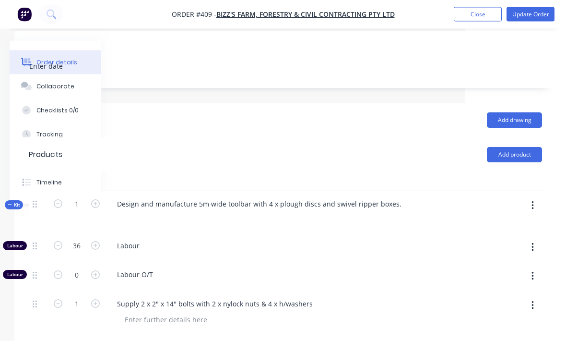
scroll to position [262, 101]
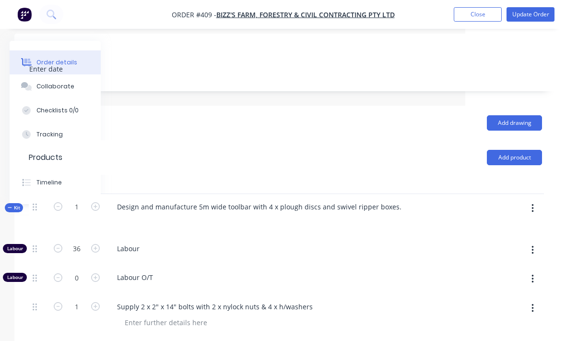
click at [537, 217] on button "button" at bounding box center [533, 208] width 23 height 17
click at [512, 240] on div "Add product to kit" at bounding box center [499, 233] width 74 height 14
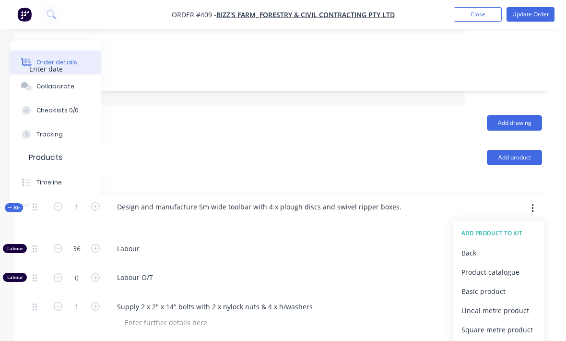
click at [507, 270] on button "Product catalogue" at bounding box center [498, 271] width 91 height 19
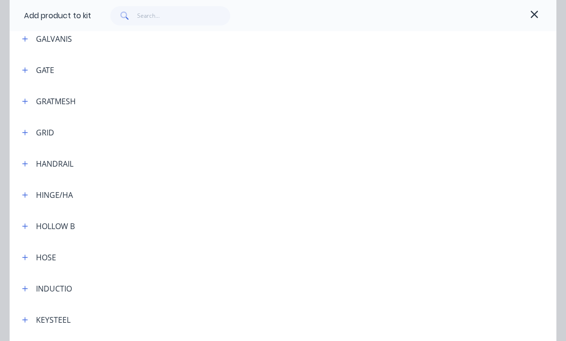
scroll to position [1583, 0]
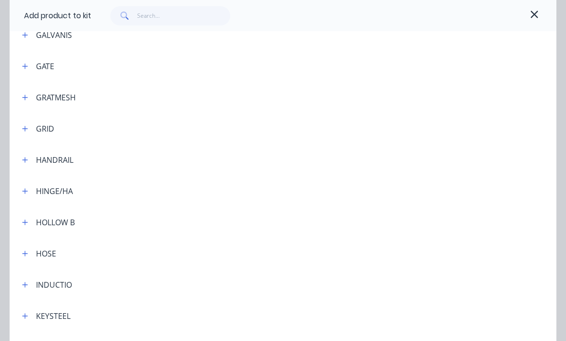
click at [83, 222] on div at bounding box center [316, 222] width 482 height 12
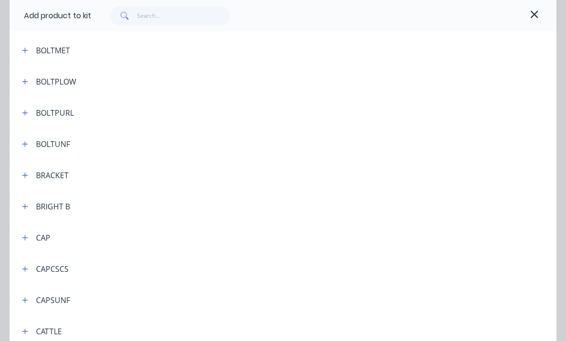
scroll to position [415, 0]
click at [30, 204] on button "button" at bounding box center [25, 206] width 12 height 12
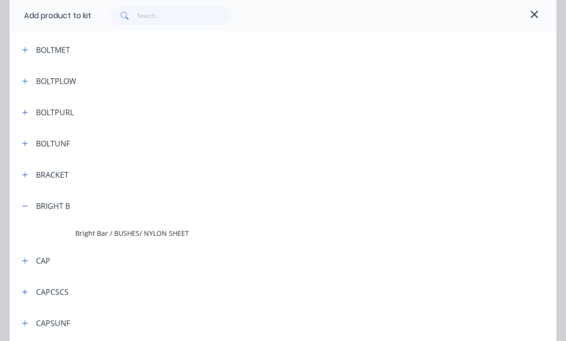
click at [182, 232] on span "Bright Bar / BUSHES/ NYLON SHEET" at bounding box center [267, 233] width 385 height 10
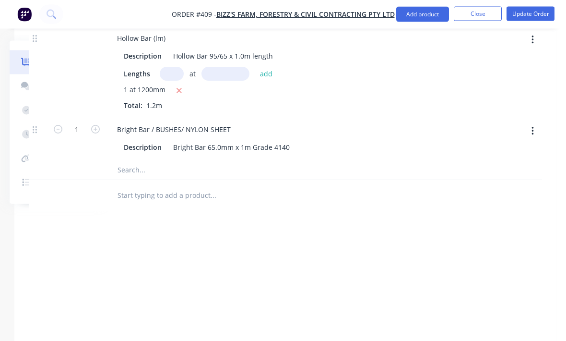
scroll to position [1113, 31]
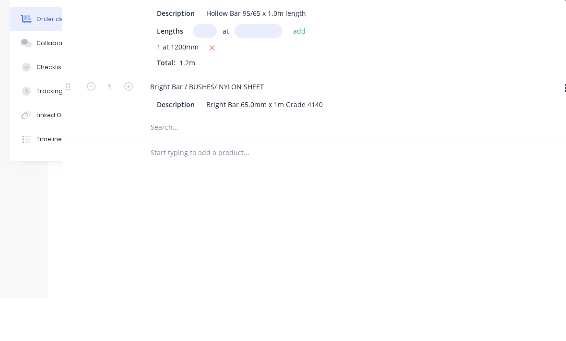
click at [150, 179] on input "text" at bounding box center [246, 170] width 192 height 19
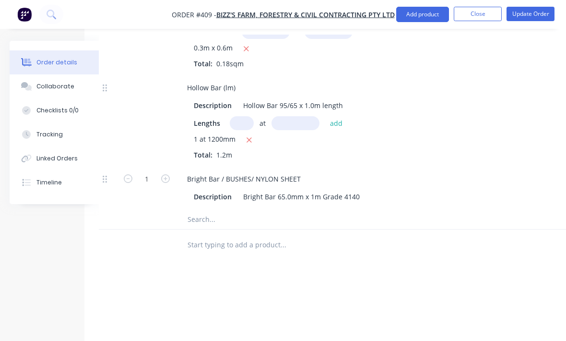
scroll to position [1065, 31]
click at [188, 222] on input "text" at bounding box center [283, 218] width 192 height 19
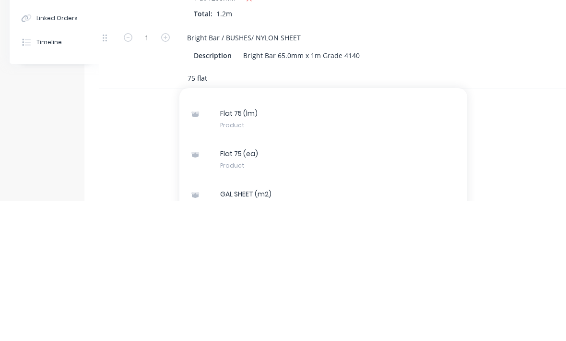
scroll to position [105, 0]
type input "75 flat"
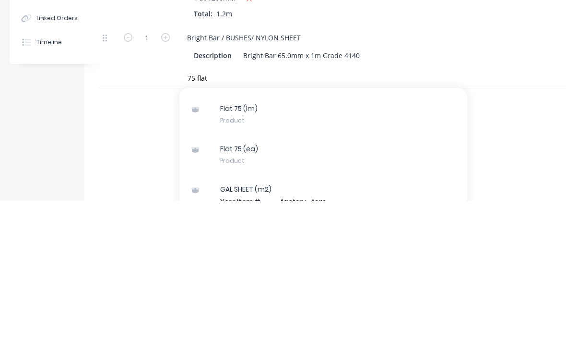
click at [356, 234] on div "Flat 75 (lm) Product" at bounding box center [323, 254] width 288 height 40
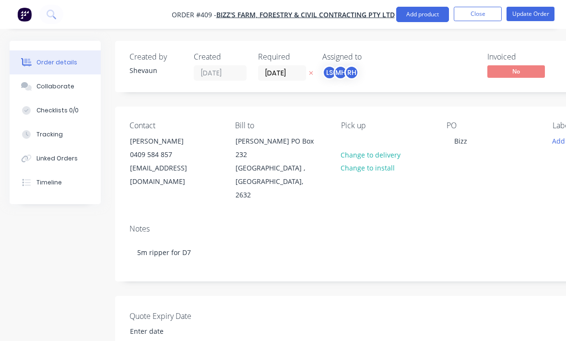
scroll to position [1243, 0]
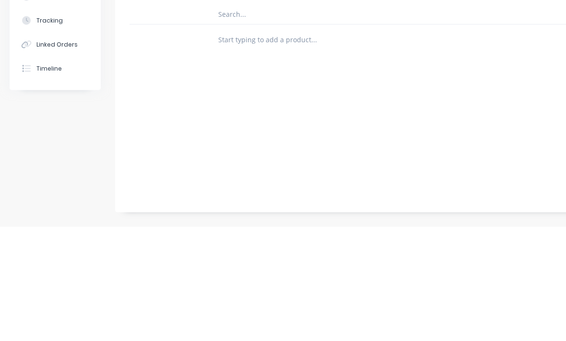
type input "2"
type input "300"
click at [366, 86] on button "add" at bounding box center [367, 91] width 23 height 13
click at [452, 98] on div "1 at 300mm" at bounding box center [398, 95] width 347 height 12
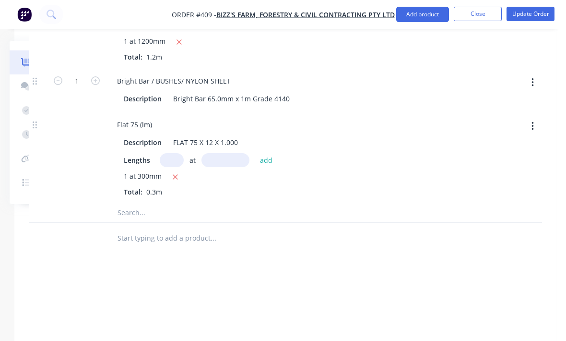
scroll to position [1160, 101]
click at [150, 224] on input "text" at bounding box center [213, 213] width 192 height 19
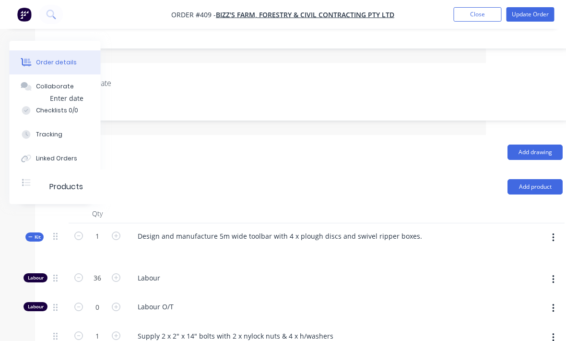
scroll to position [233, 101]
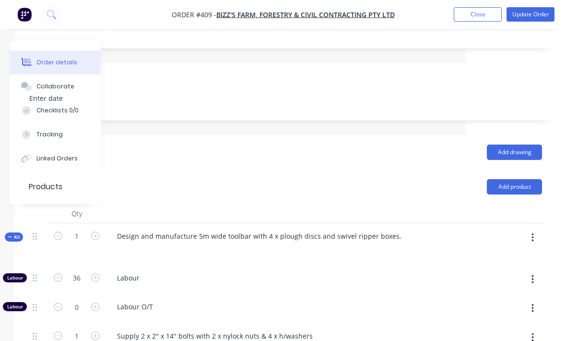
click at [538, 246] on button "button" at bounding box center [533, 237] width 23 height 17
click at [514, 270] on div "Add product to kit" at bounding box center [499, 263] width 74 height 14
click at [498, 304] on div "Product catalogue" at bounding box center [499, 301] width 74 height 14
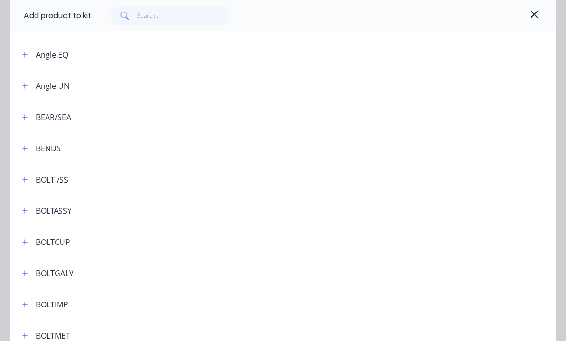
scroll to position [130, 0]
click at [170, 16] on input "text" at bounding box center [184, 15] width 94 height 19
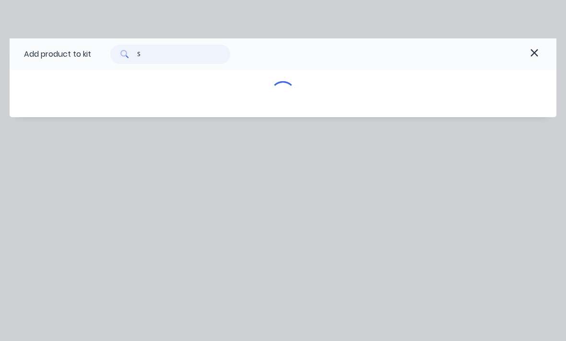
scroll to position [0, 0]
type input "Sanding"
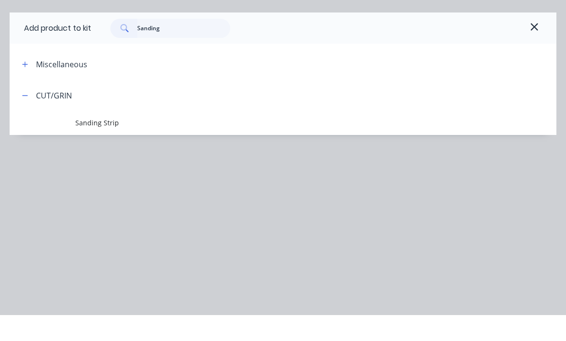
click at [83, 143] on span "Sanding Strip" at bounding box center [267, 148] width 385 height 10
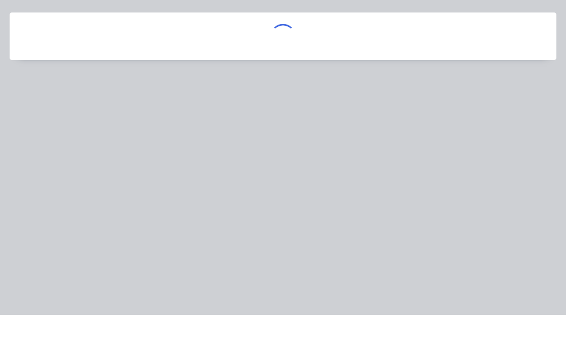
scroll to position [259, 101]
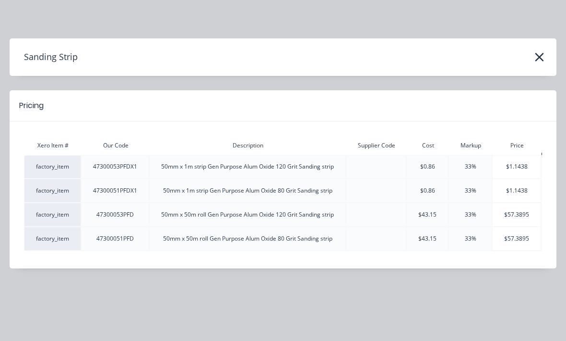
click at [540, 62] on icon "button" at bounding box center [540, 56] width 10 height 13
click at [536, 61] on icon "button" at bounding box center [540, 56] width 10 height 13
click at [537, 59] on icon "button" at bounding box center [539, 57] width 9 height 9
click at [542, 55] on icon "button" at bounding box center [539, 57] width 9 height 9
click at [544, 56] on icon "button" at bounding box center [540, 56] width 10 height 13
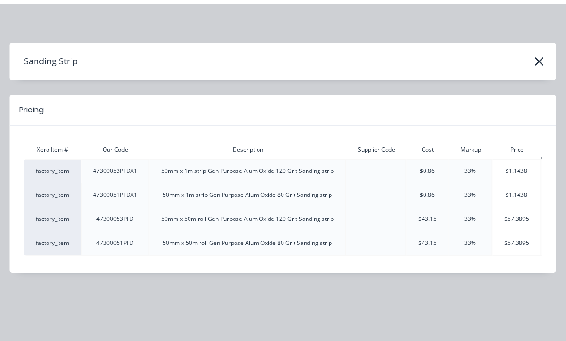
scroll to position [0, 4]
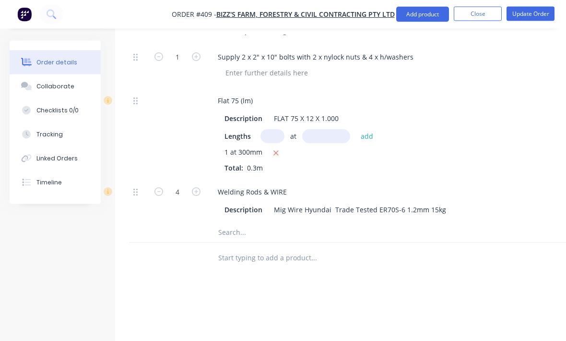
click at [273, 236] on input "text" at bounding box center [314, 232] width 192 height 19
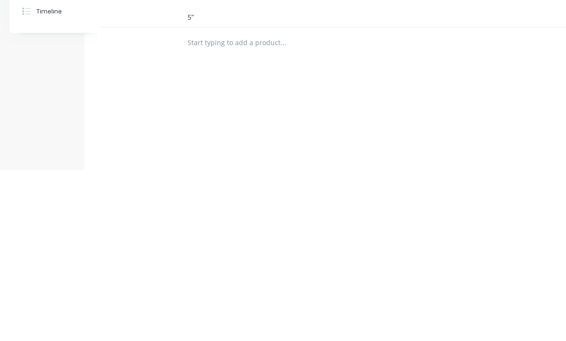
scroll to position [1327, 31]
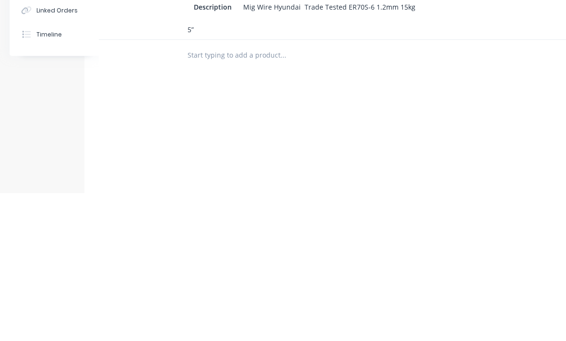
type input "5"
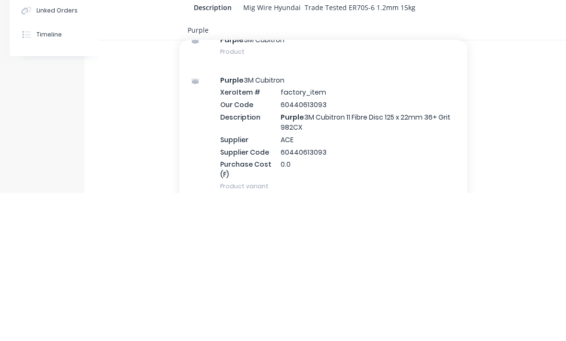
scroll to position [46, 0]
type input "Purple"
click at [348, 213] on div "Purple 3M Cubitron Xero Item # factory_item Our Code 60440613093 Description Pu…" at bounding box center [323, 280] width 288 height 135
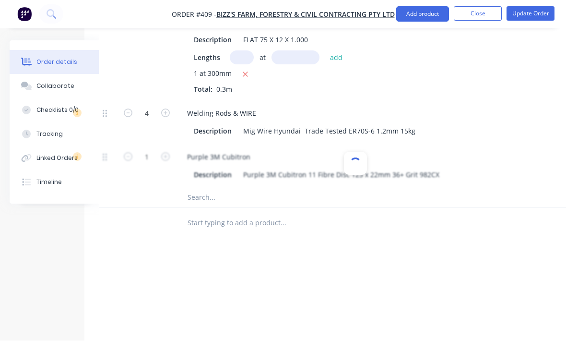
scroll to position [1352, 31]
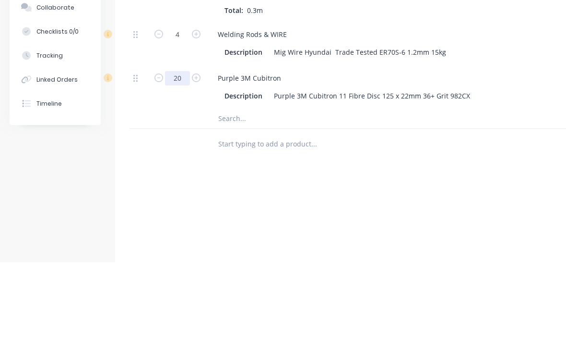
type input "20"
click at [250, 188] on input "text" at bounding box center [314, 197] width 192 height 19
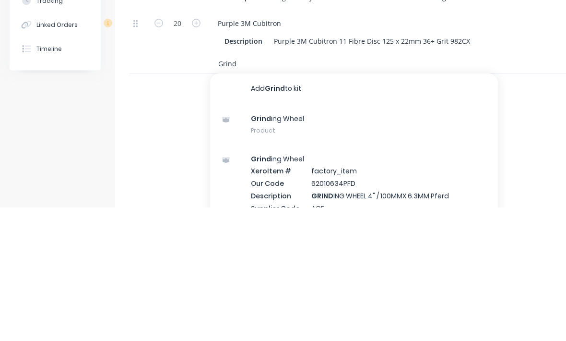
type input "Grind"
click at [334, 238] on div "Grind ing Wheel Product" at bounding box center [354, 258] width 288 height 40
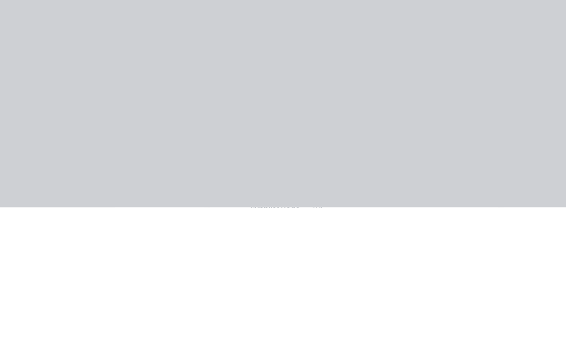
scroll to position [1395, 0]
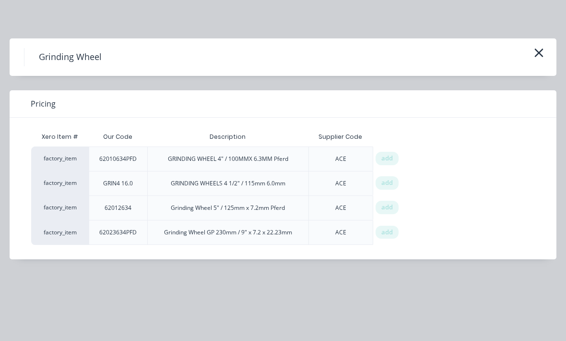
click at [389, 204] on span "add" at bounding box center [387, 207] width 12 height 10
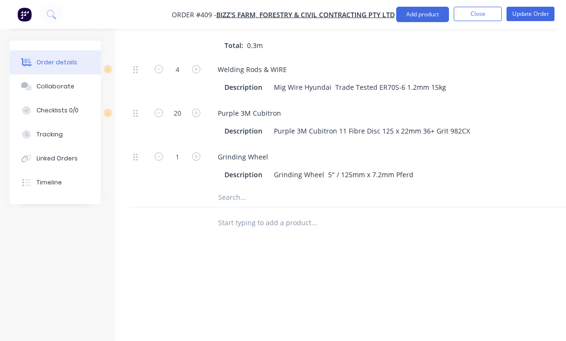
click at [195, 161] on icon "button" at bounding box center [196, 156] width 9 height 9
click at [198, 163] on form "2" at bounding box center [178, 156] width 50 height 14
click at [198, 161] on icon "button" at bounding box center [196, 156] width 9 height 9
click at [199, 161] on button "button" at bounding box center [196, 156] width 12 height 10
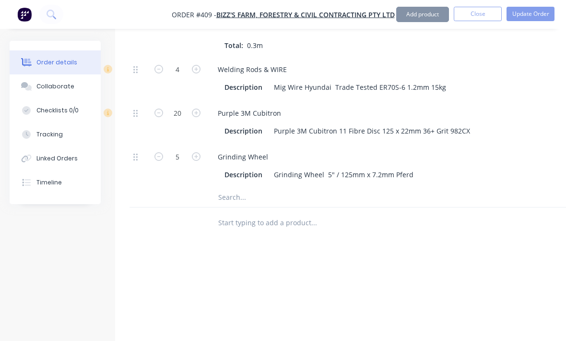
click at [199, 161] on button "button" at bounding box center [196, 156] width 12 height 10
click at [199, 161] on icon "button" at bounding box center [196, 156] width 9 height 9
click at [159, 161] on button "button" at bounding box center [159, 156] width 12 height 10
type input "7"
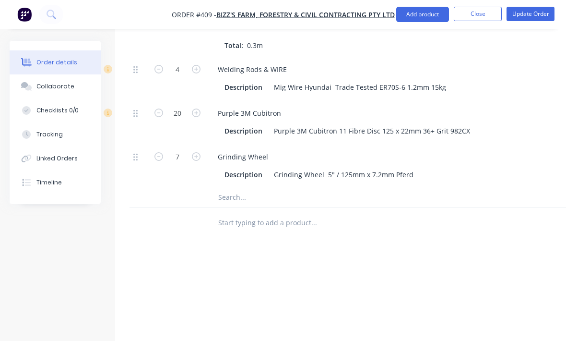
click at [256, 202] on input "text" at bounding box center [314, 197] width 192 height 19
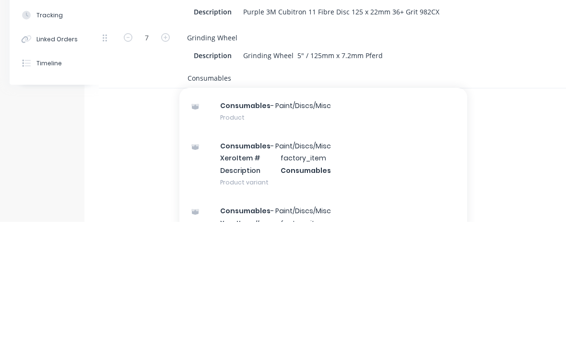
scroll to position [28, 0]
type input "Consumables"
click at [357, 210] on div "Consumables - Paint/Discs/Misc Product" at bounding box center [323, 230] width 288 height 40
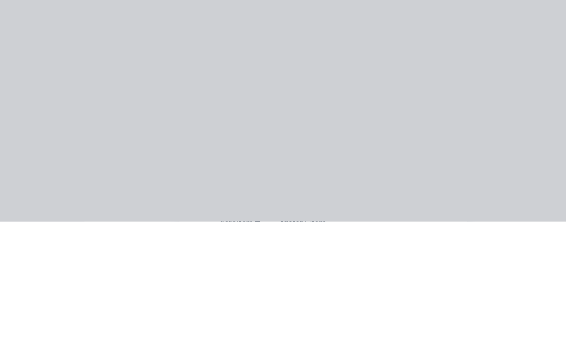
scroll to position [1439, 31]
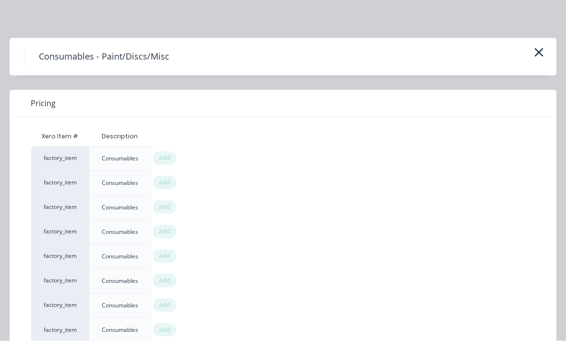
click at [540, 50] on icon "button" at bounding box center [539, 52] width 9 height 9
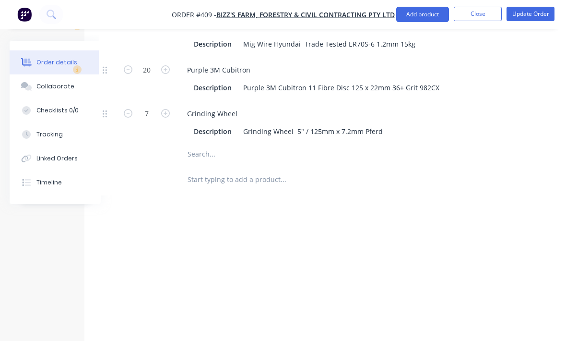
click at [260, 164] on input "text" at bounding box center [283, 153] width 192 height 19
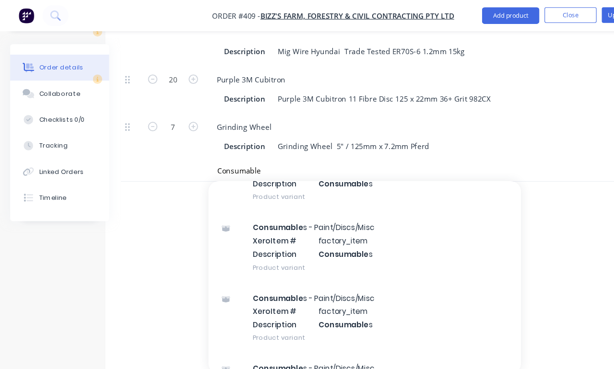
scroll to position [1439, 0]
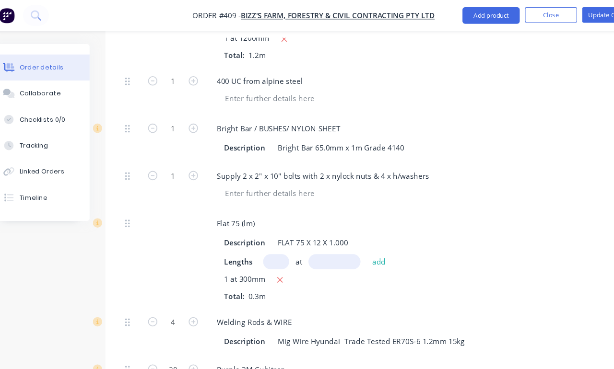
type input "Consumable"
click at [517, 13] on button "Close" at bounding box center [526, 14] width 48 height 14
